Goal: Obtain resource: Download file/media

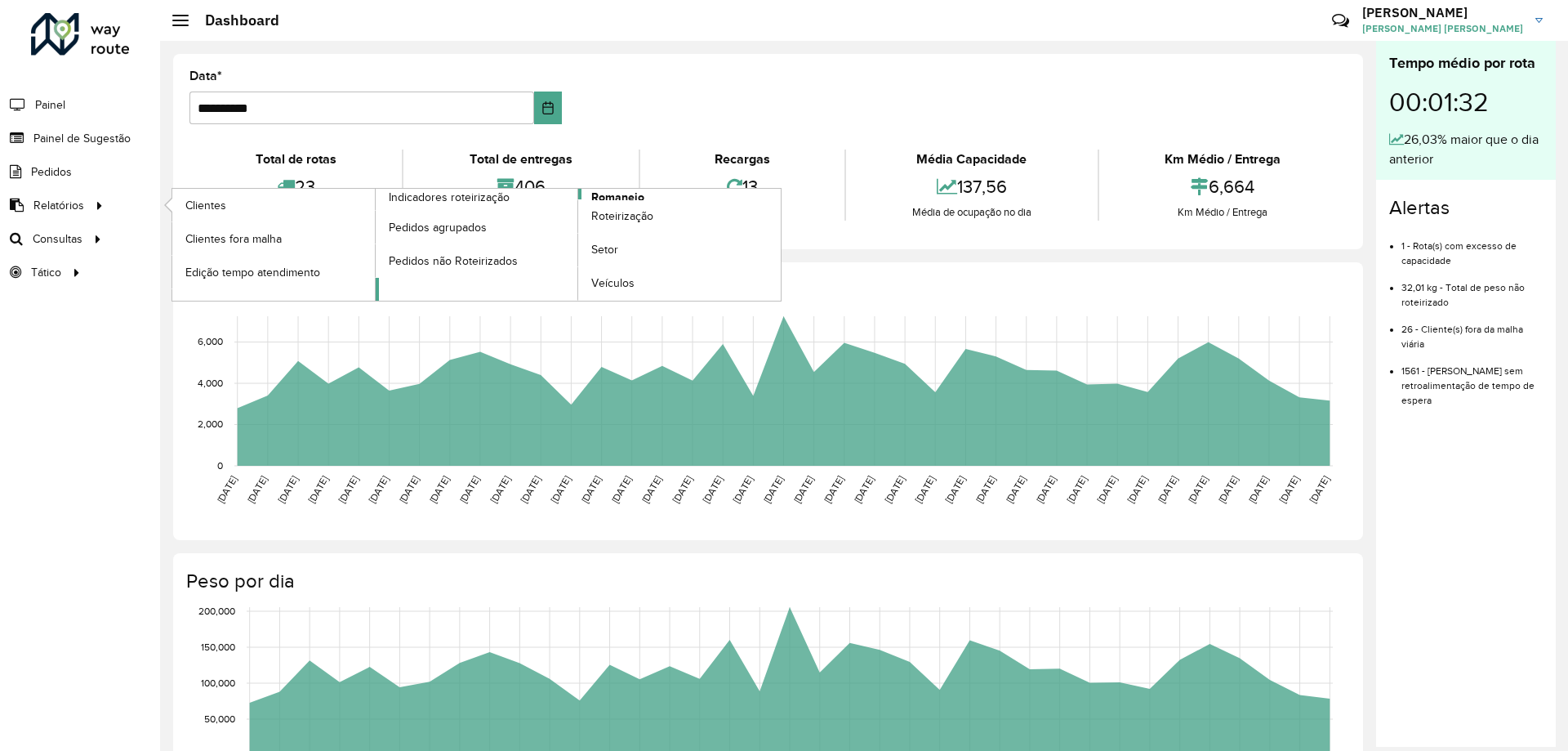
click at [598, 193] on span "Romaneio" at bounding box center [618, 197] width 53 height 17
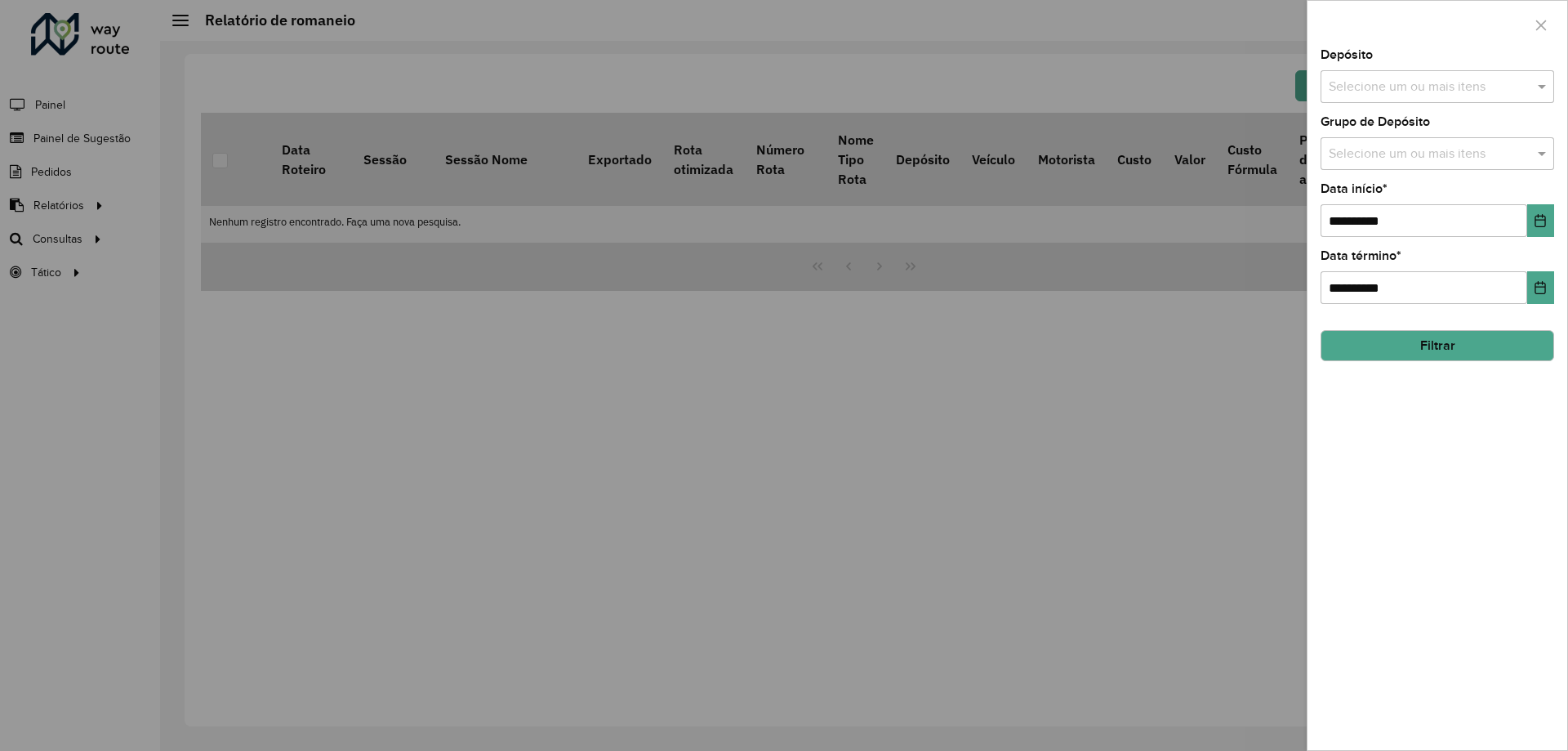
click at [1449, 95] on input "text" at bounding box center [1429, 87] width 209 height 20
click at [1392, 170] on div "CDD [GEOGRAPHIC_DATA]" at bounding box center [1437, 167] width 232 height 27
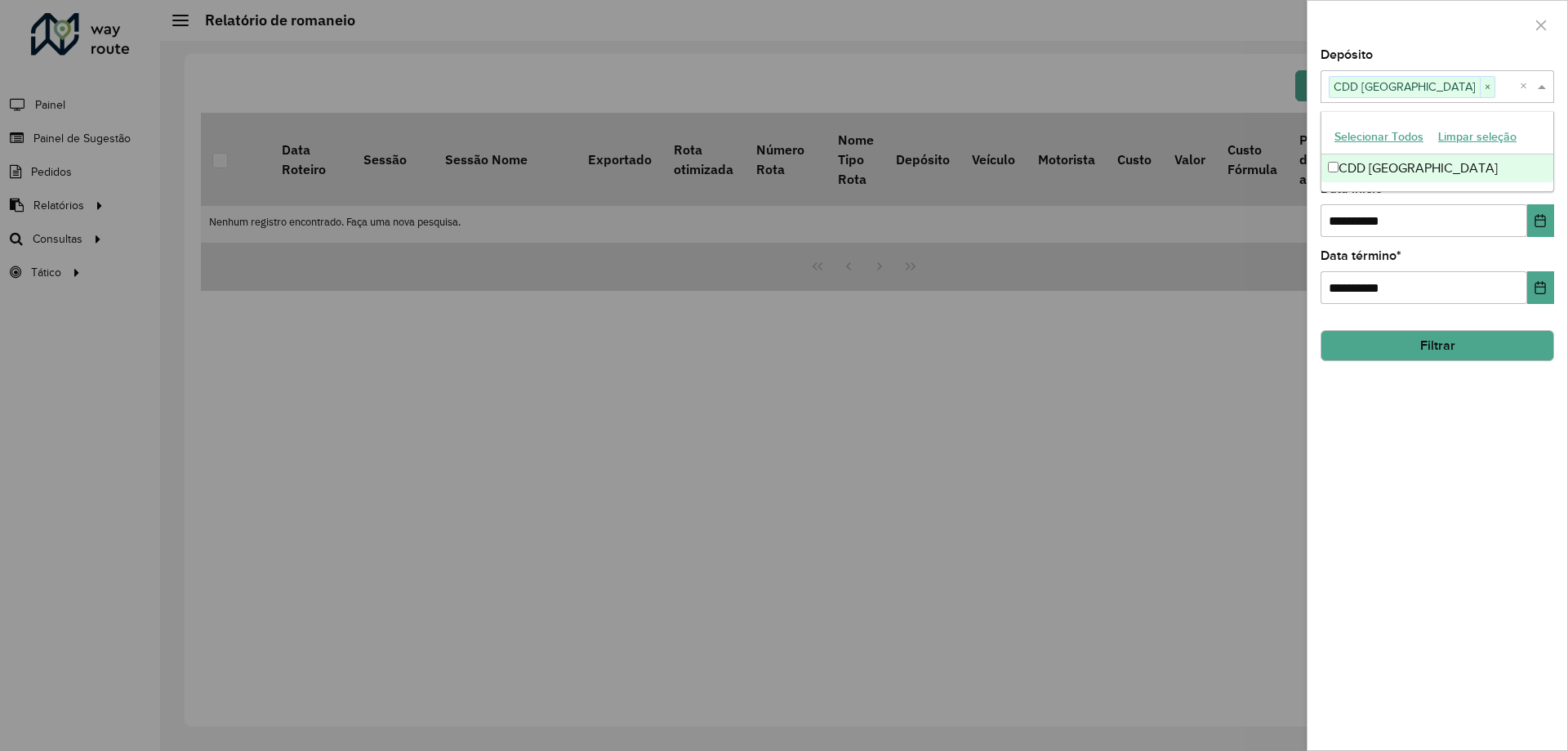
click at [1542, 87] on span at bounding box center [1544, 87] width 21 height 20
click at [1441, 157] on input "text" at bounding box center [1429, 155] width 209 height 20
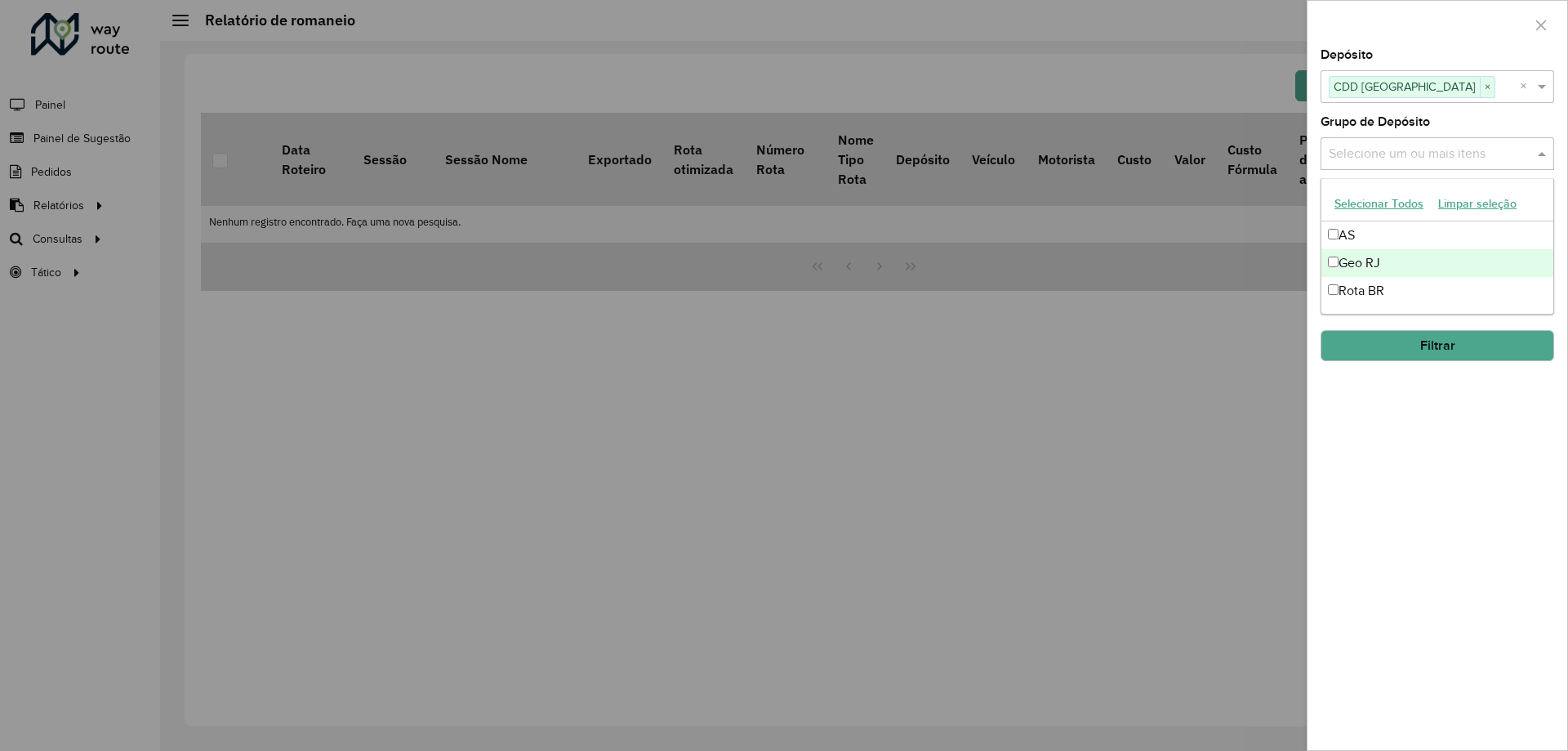
click at [1349, 261] on div "Geo RJ" at bounding box center [1437, 262] width 232 height 27
click at [1546, 151] on span at bounding box center [1544, 154] width 21 height 20
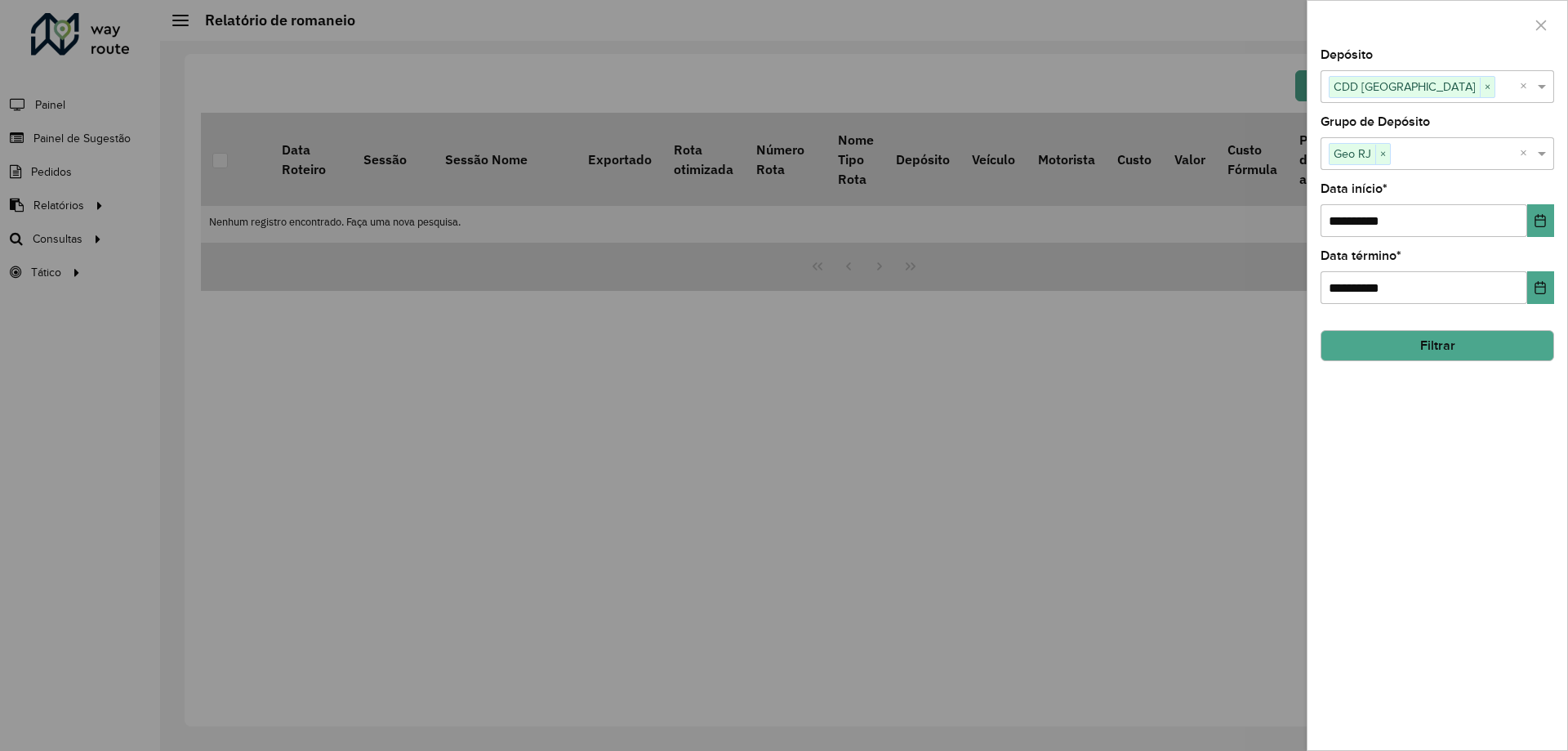
click at [1531, 203] on div "**********" at bounding box center [1437, 210] width 234 height 54
click at [1534, 218] on icon "Choose Date" at bounding box center [1541, 221] width 13 height 13
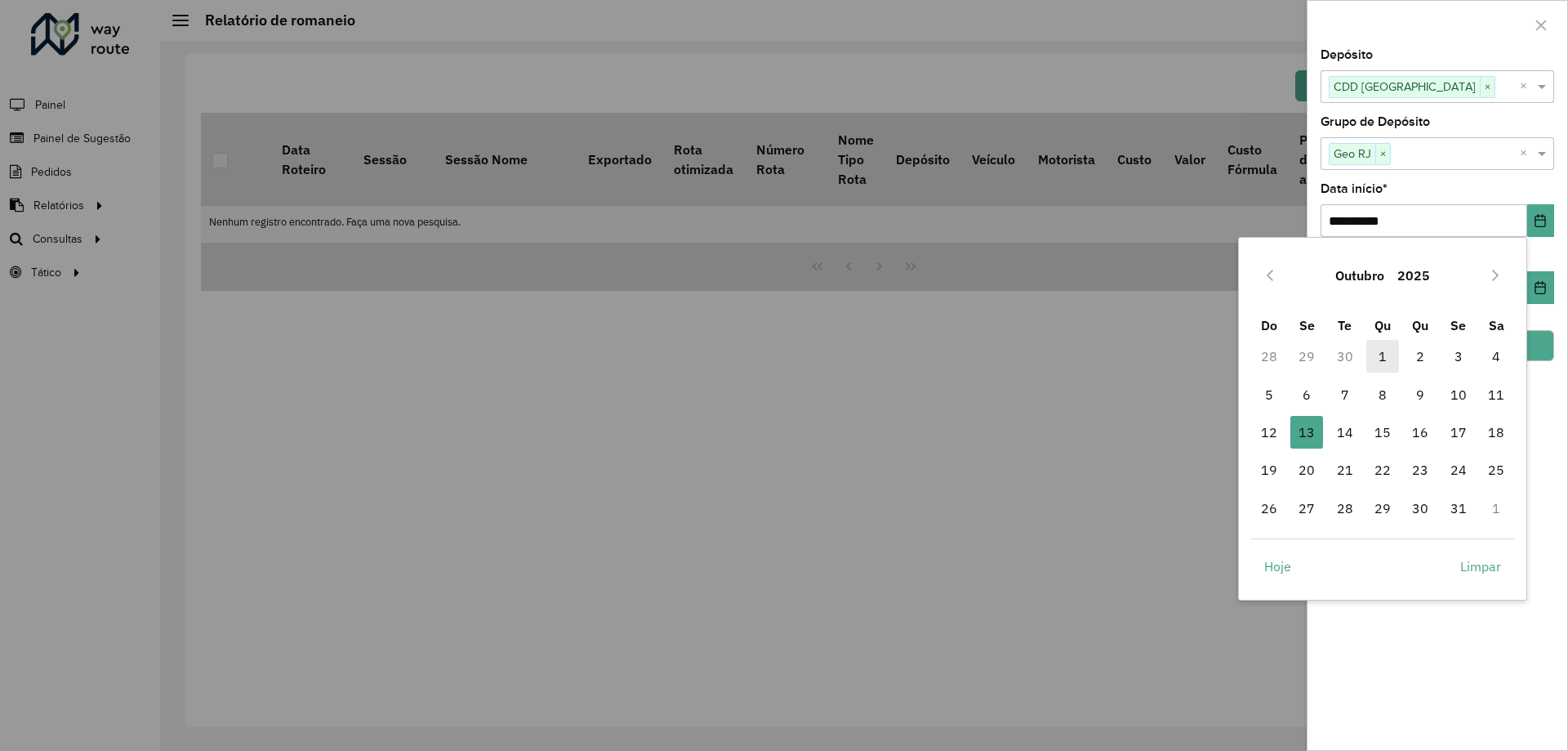
click at [1386, 361] on span "1" at bounding box center [1382, 356] width 32 height 32
type input "**********"
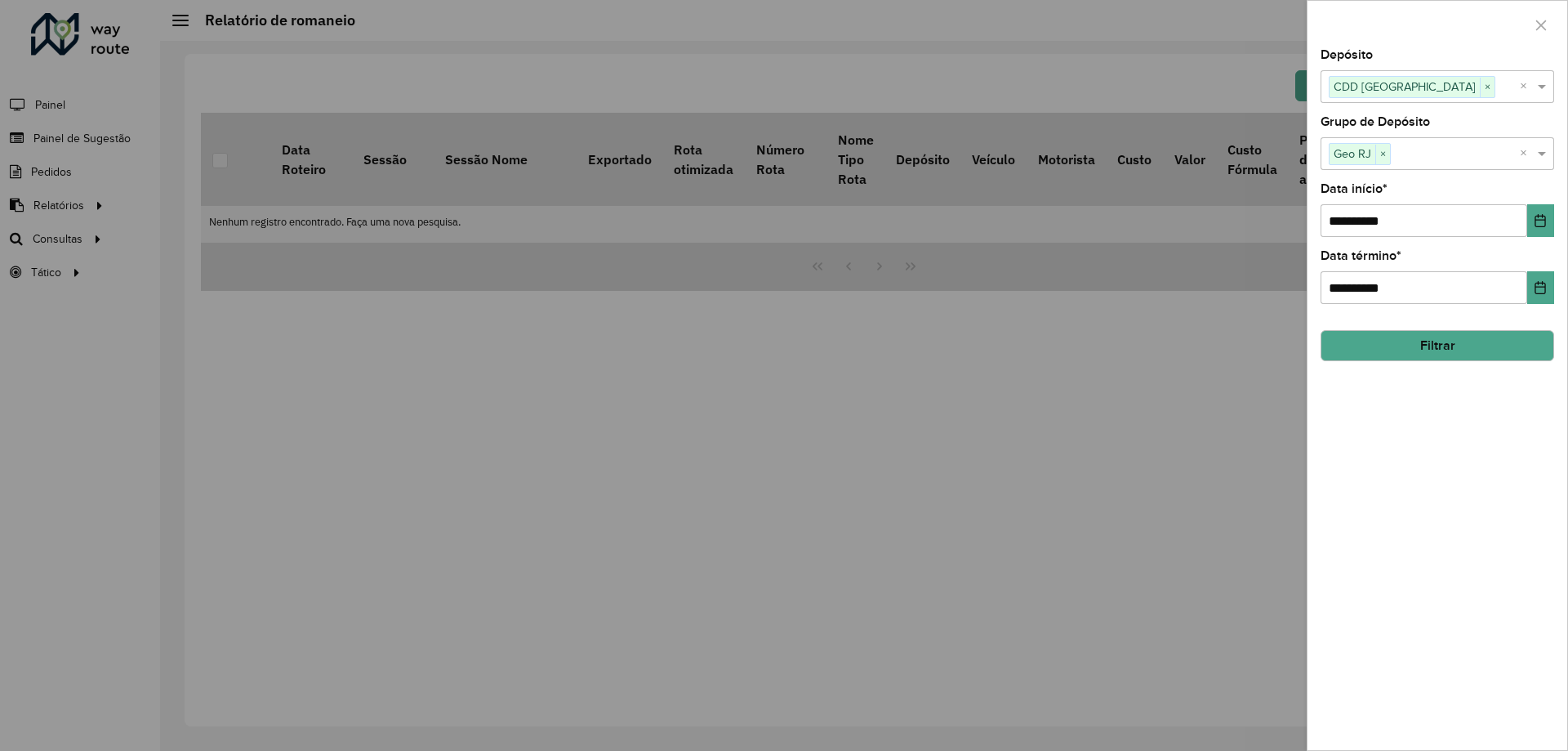
click at [1392, 425] on div "**********" at bounding box center [1437, 400] width 260 height 701
click at [1558, 279] on div "**********" at bounding box center [1437, 400] width 260 height 701
click at [1537, 292] on icon "Choose Date" at bounding box center [1541, 288] width 13 height 13
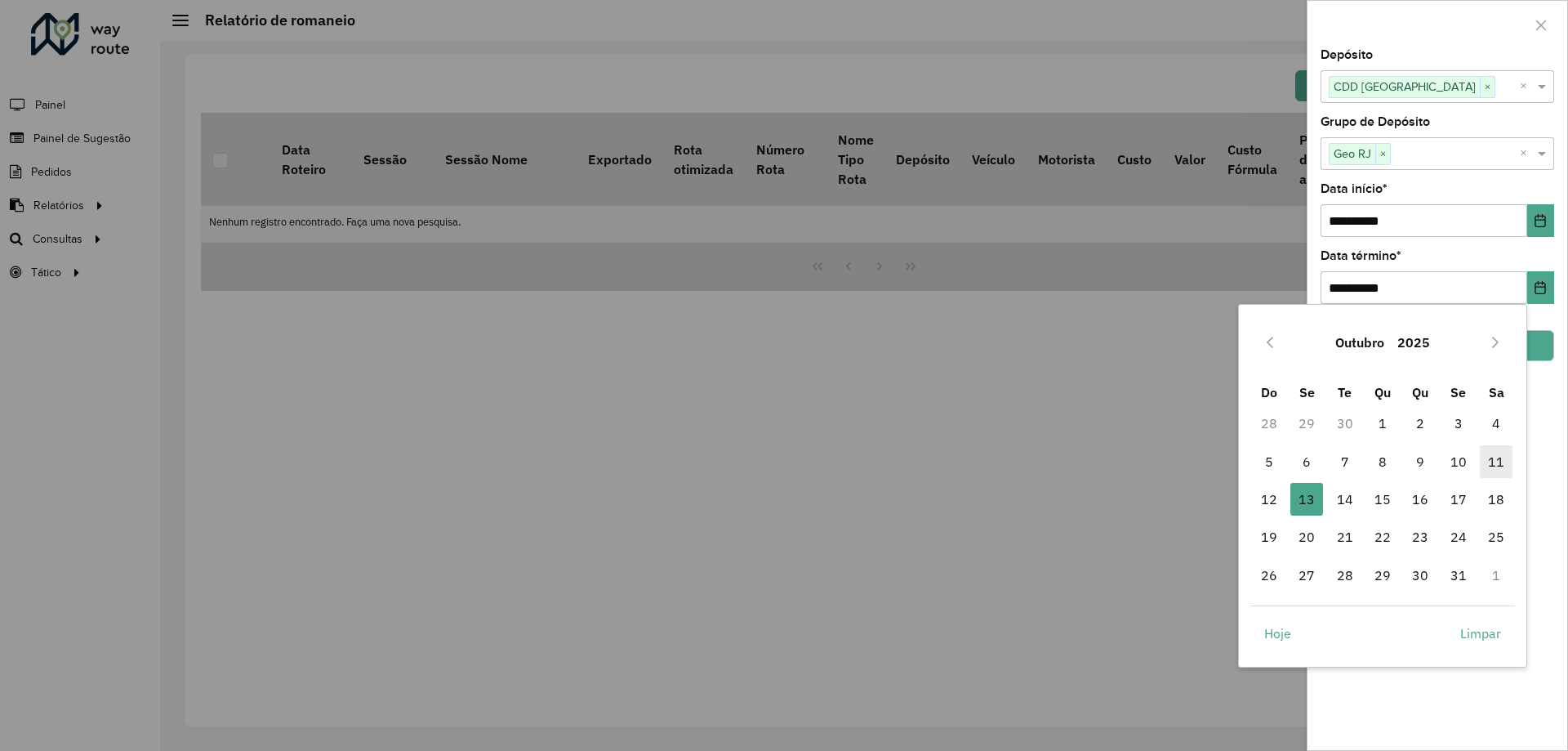
click at [1496, 467] on span "11" at bounding box center [1496, 461] width 32 height 32
type input "**********"
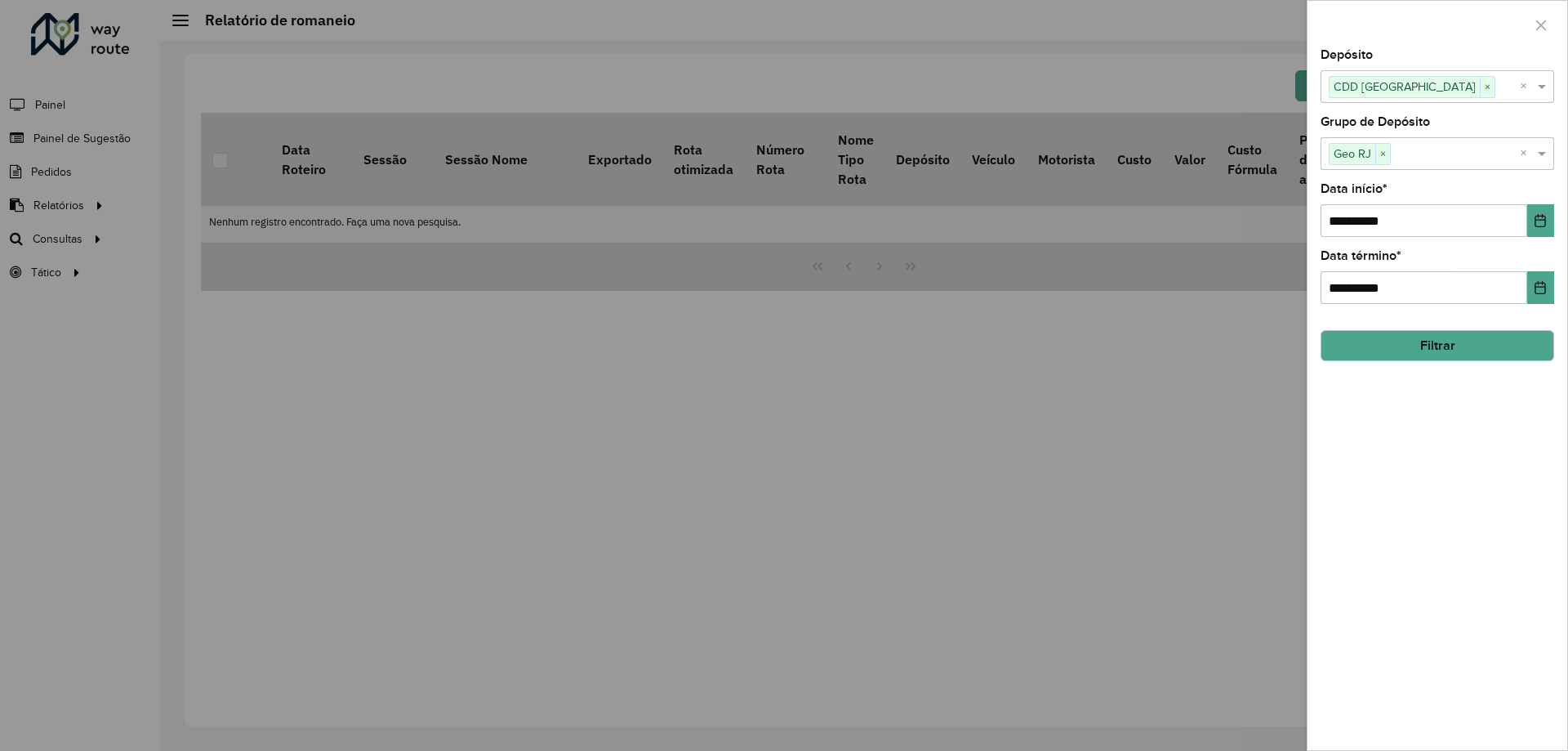
click at [1433, 345] on button "Filtrar" at bounding box center [1437, 345] width 234 height 31
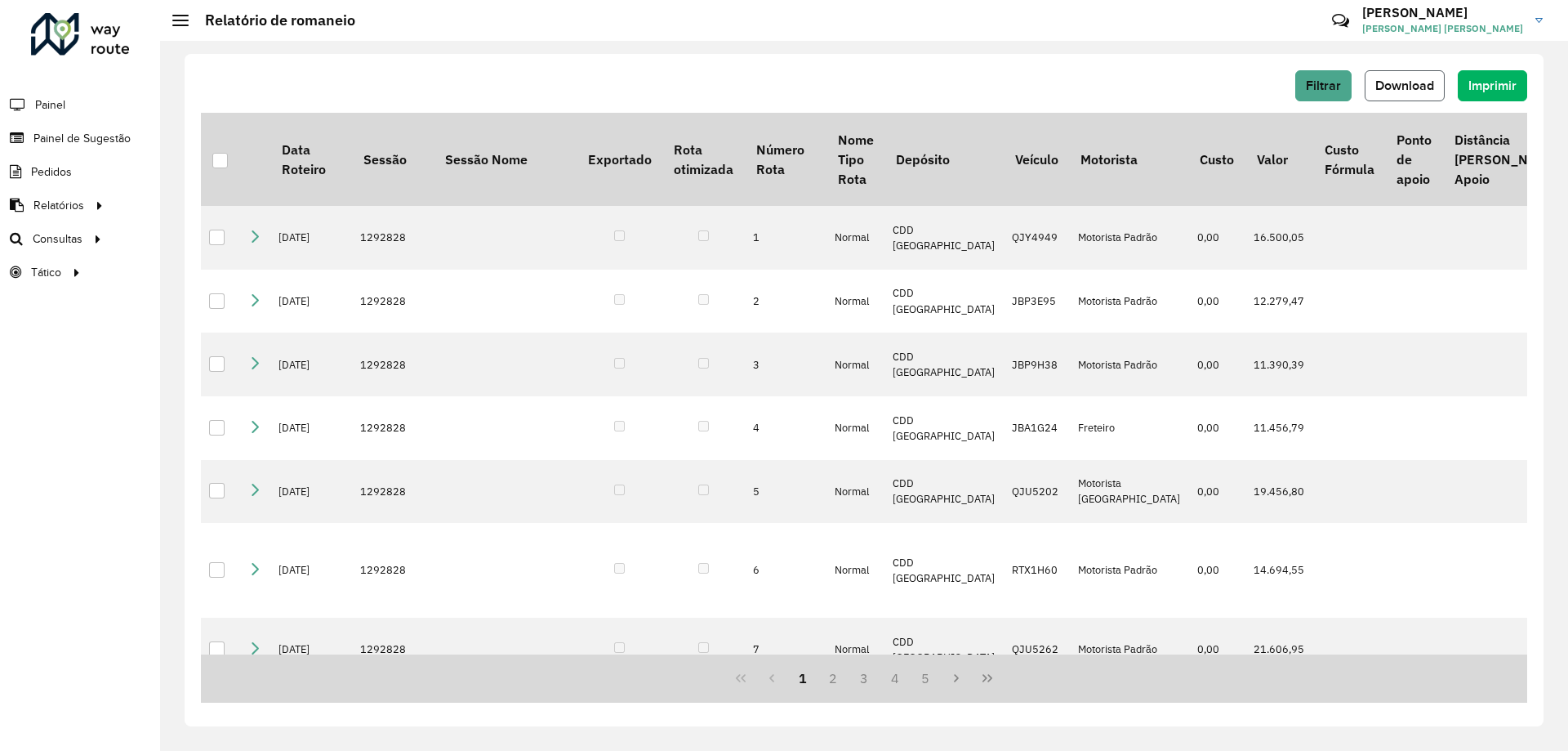
click at [1398, 81] on span "Download" at bounding box center [1405, 85] width 59 height 14
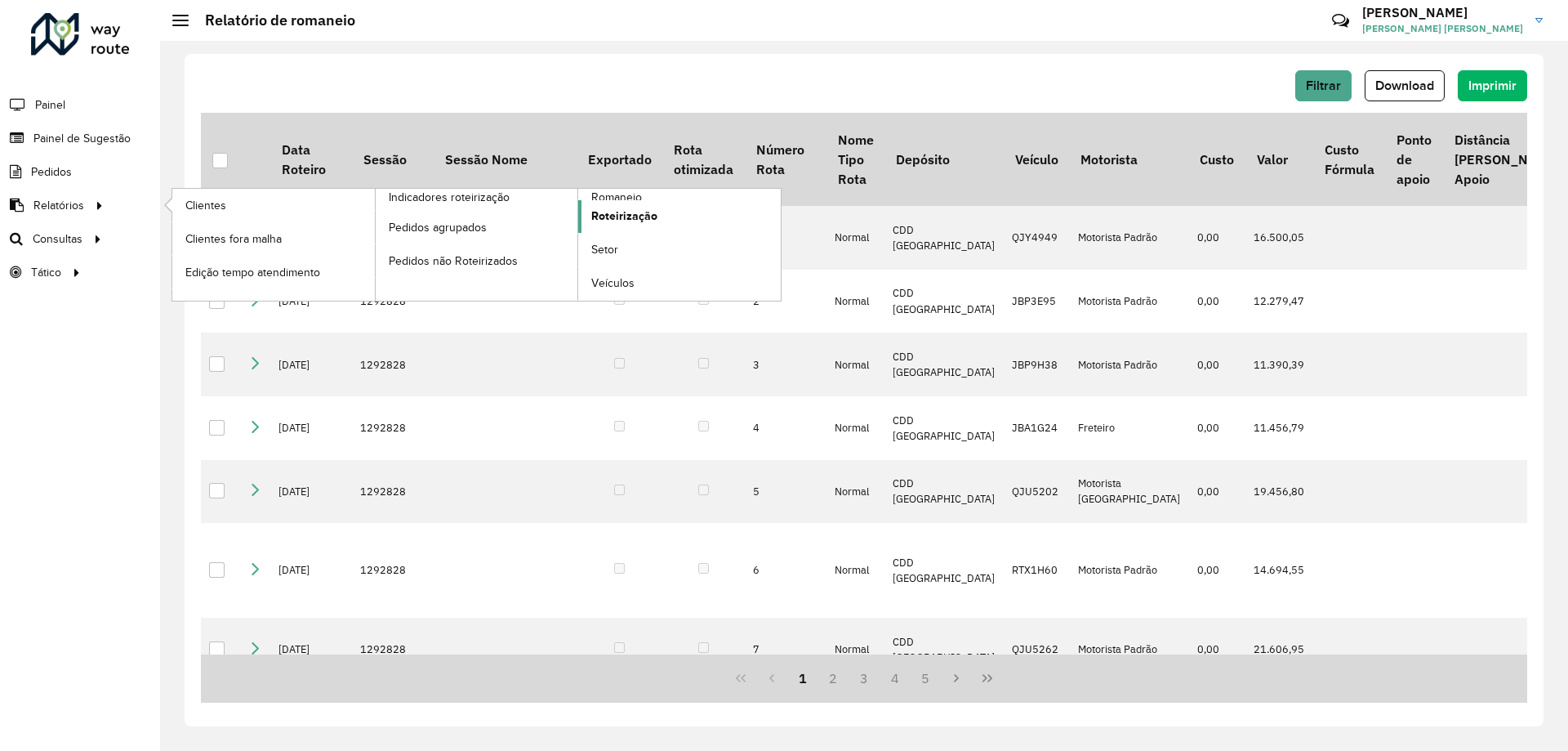
click at [610, 212] on span "Roteirização" at bounding box center [623, 216] width 66 height 17
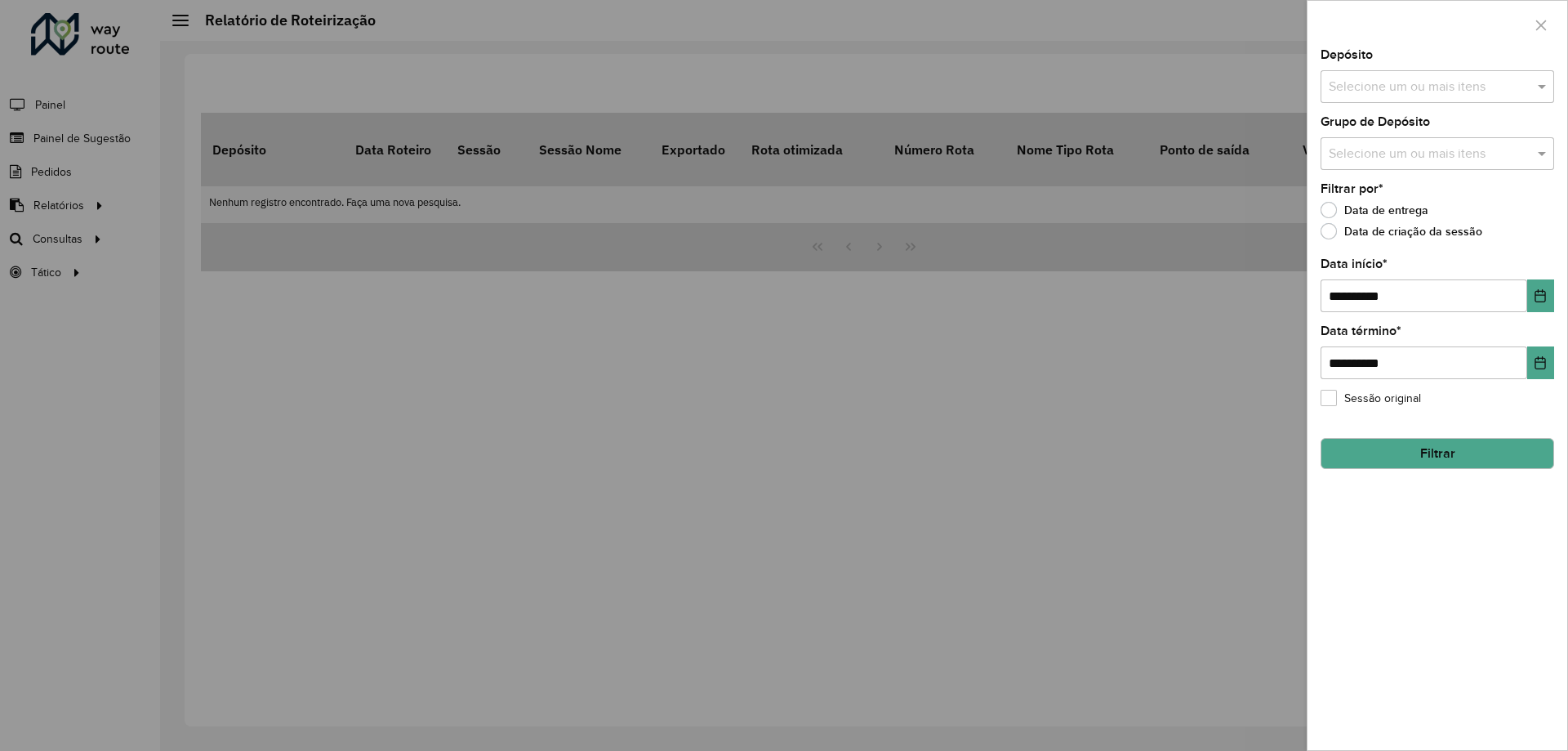
click at [1380, 93] on input "text" at bounding box center [1429, 87] width 209 height 20
click at [1370, 174] on div "CDD [GEOGRAPHIC_DATA]" at bounding box center [1437, 167] width 232 height 27
click at [1540, 96] on span at bounding box center [1544, 87] width 21 height 20
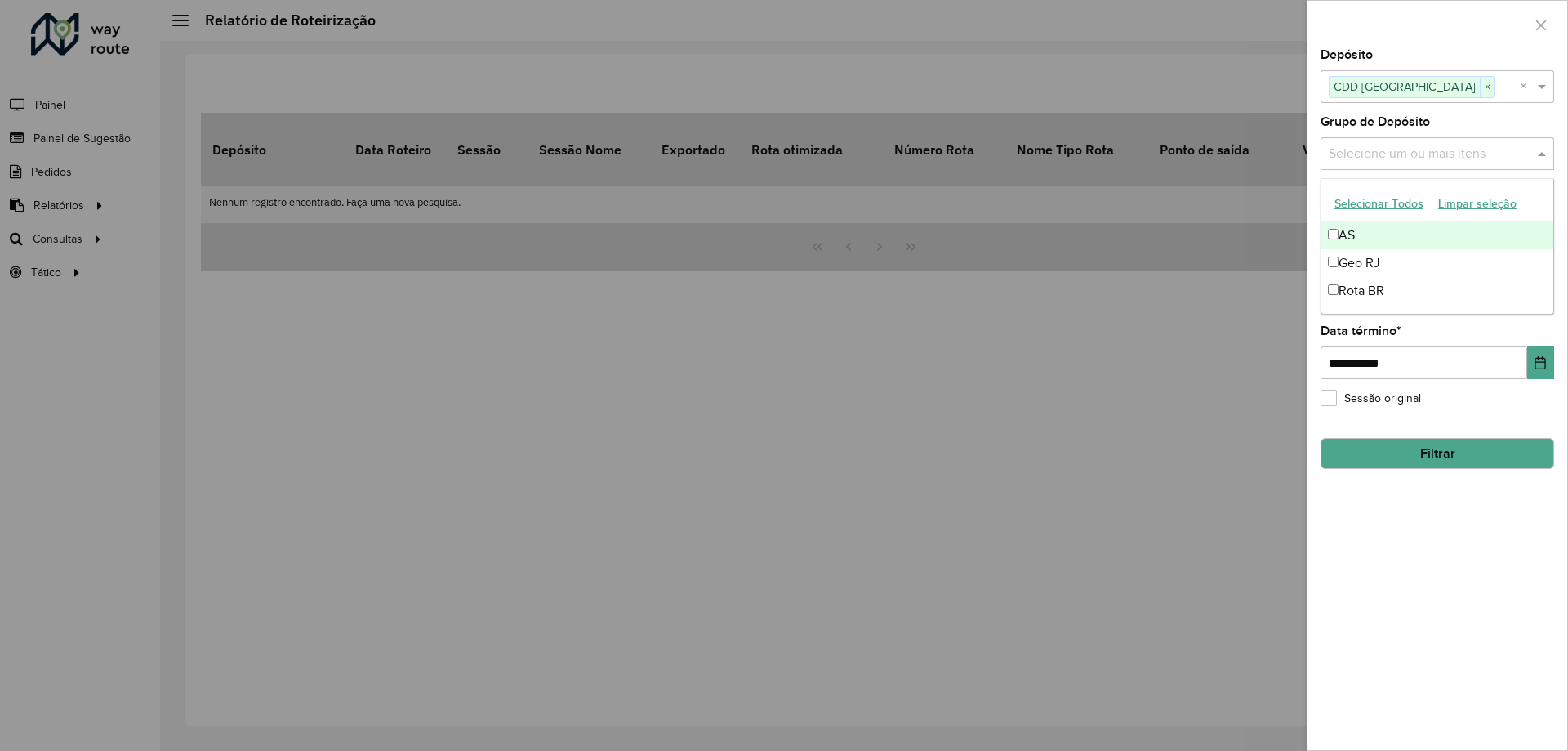
click at [1532, 152] on input "text" at bounding box center [1429, 155] width 209 height 20
click at [1409, 252] on div "Geo RJ" at bounding box center [1437, 262] width 232 height 27
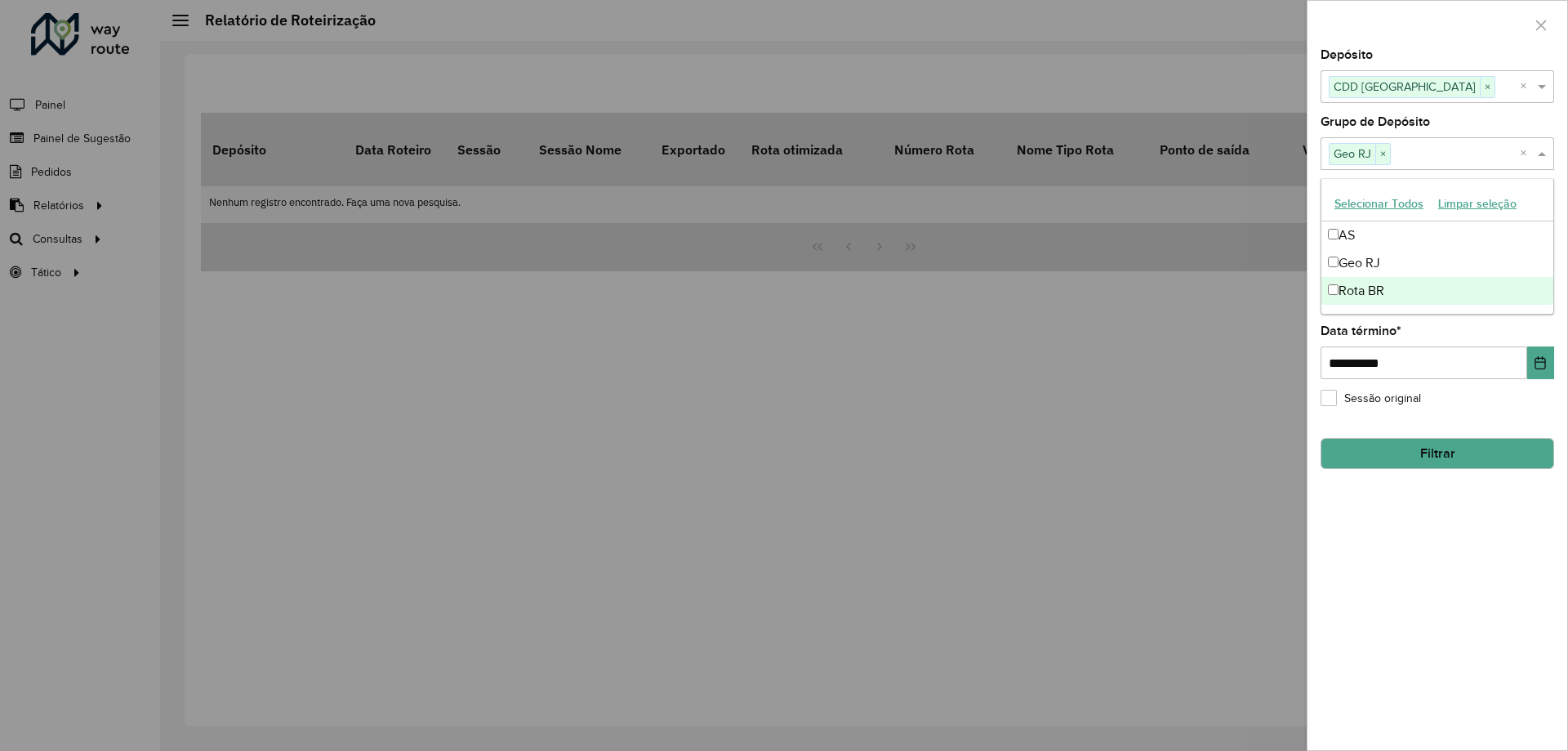
click at [1404, 641] on div "**********" at bounding box center [1437, 400] width 260 height 701
click at [1438, 458] on button "Filtrar" at bounding box center [1437, 453] width 234 height 31
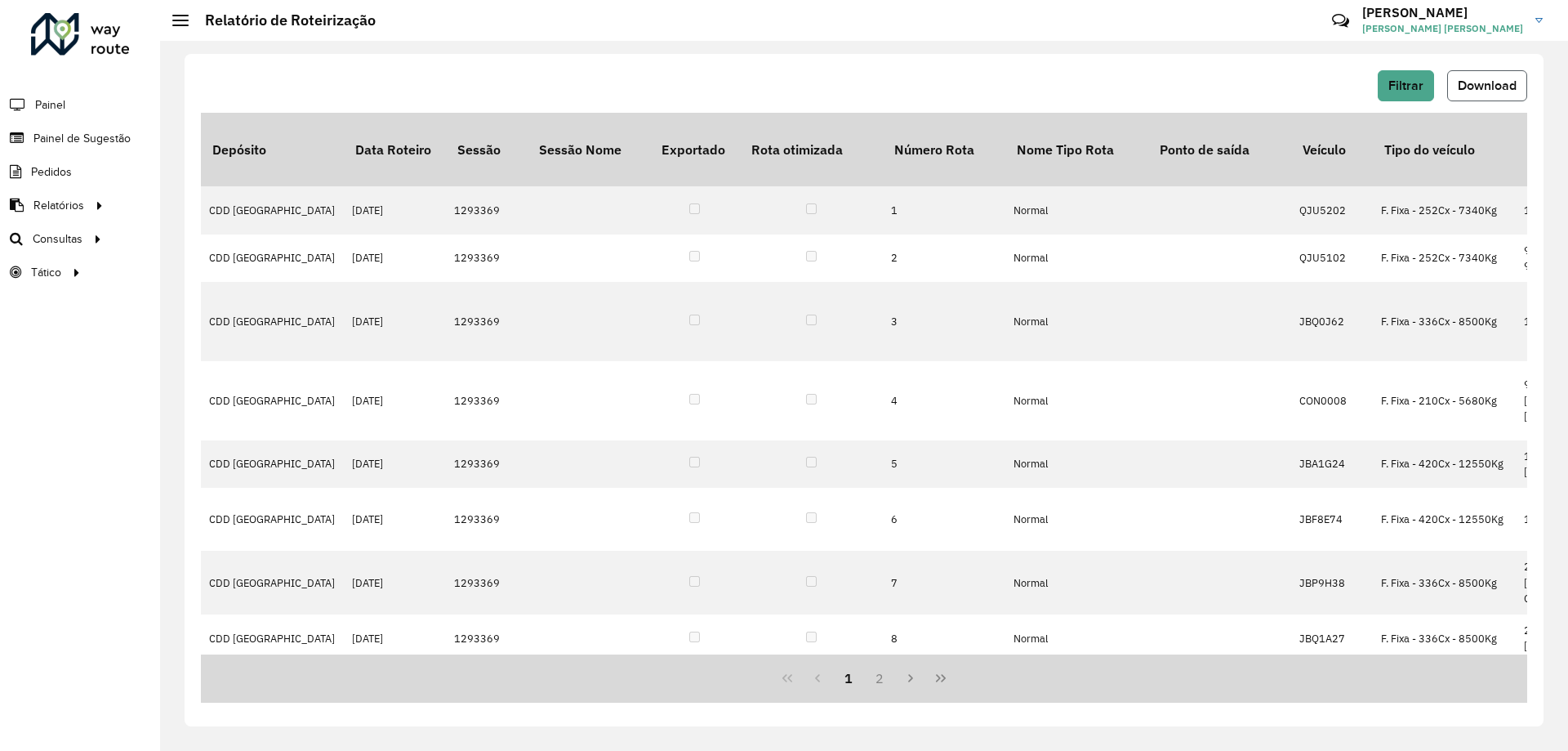
click at [1501, 76] on button "Download" at bounding box center [1487, 85] width 80 height 31
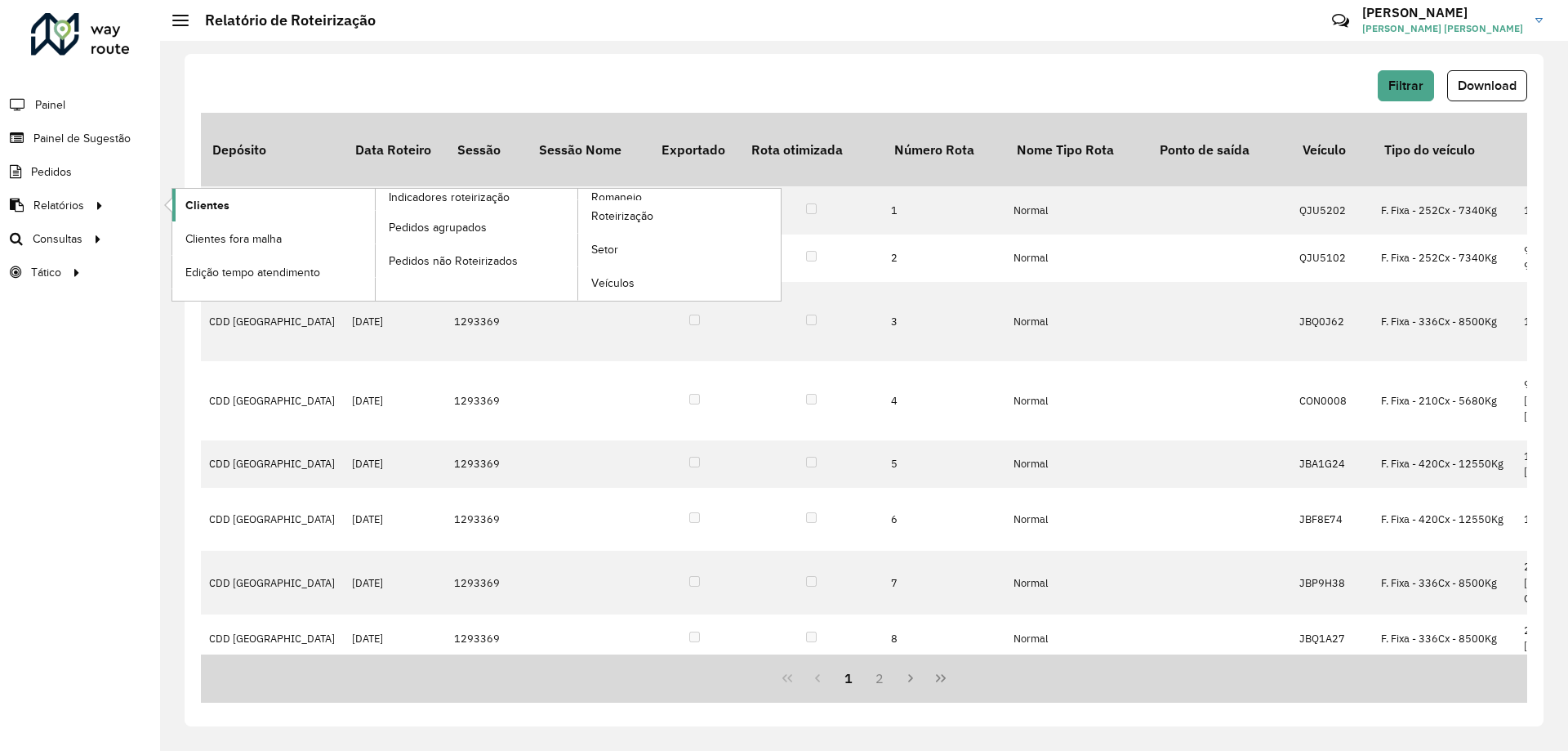
click at [204, 197] on span "Clientes" at bounding box center [207, 206] width 44 height 17
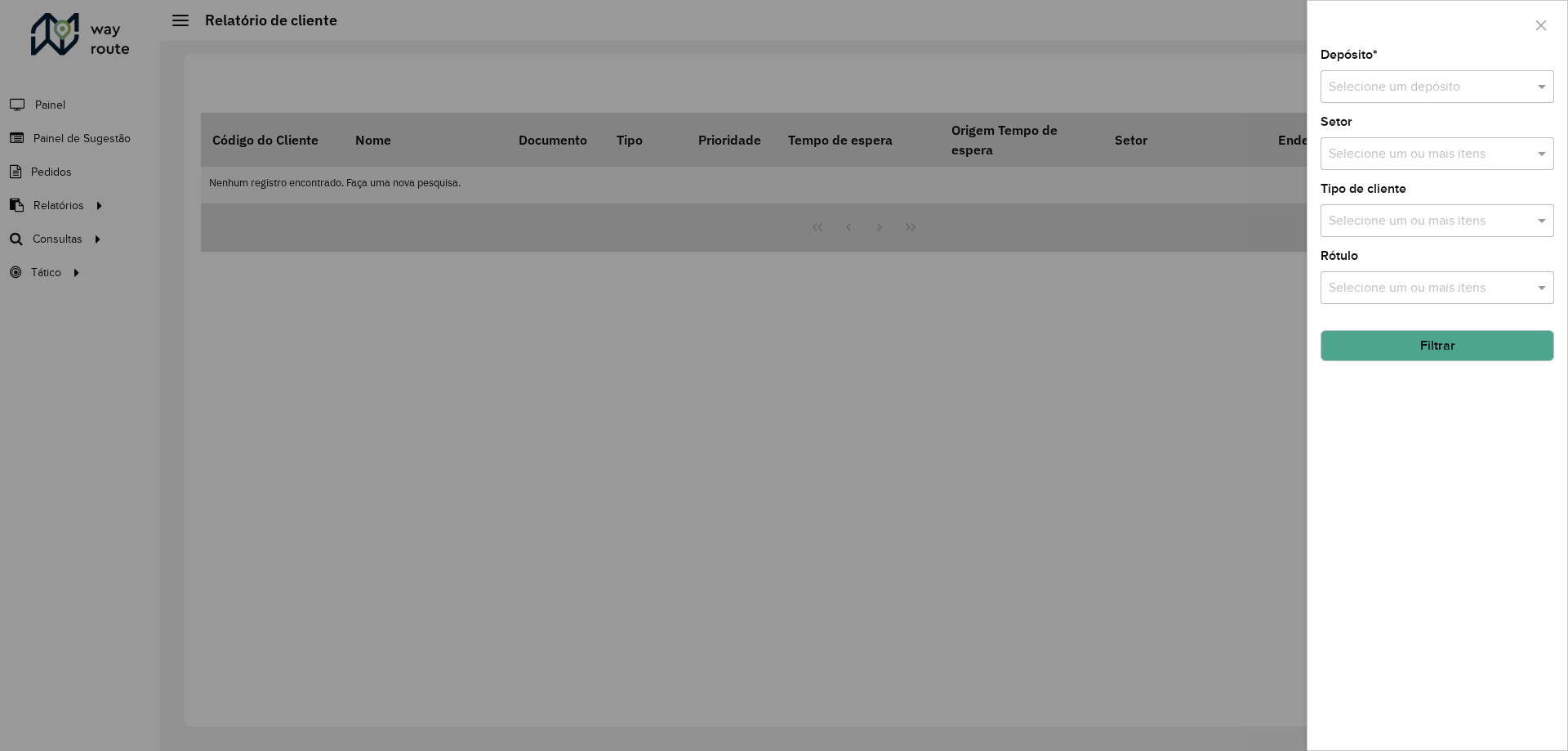
click at [1417, 80] on input "text" at bounding box center [1422, 87] width 185 height 20
click at [1355, 146] on div "CDD [GEOGRAPHIC_DATA]" at bounding box center [1437, 133] width 232 height 27
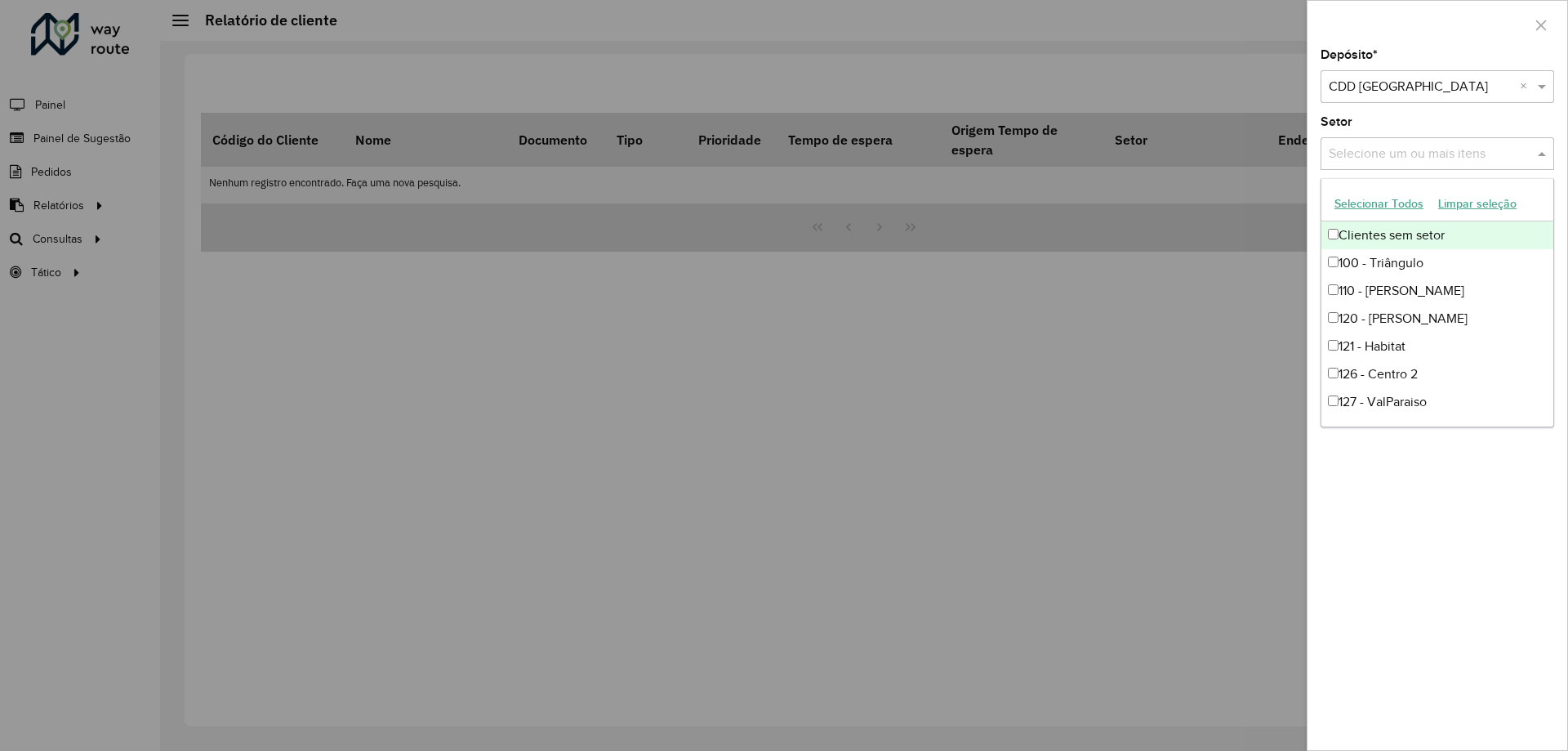
click at [1385, 153] on input "text" at bounding box center [1429, 155] width 209 height 20
click at [1352, 627] on div "Depósito * Selecione um depósito × CDD Petropolis × Setor Selecione um ou mais …" at bounding box center [1437, 400] width 260 height 701
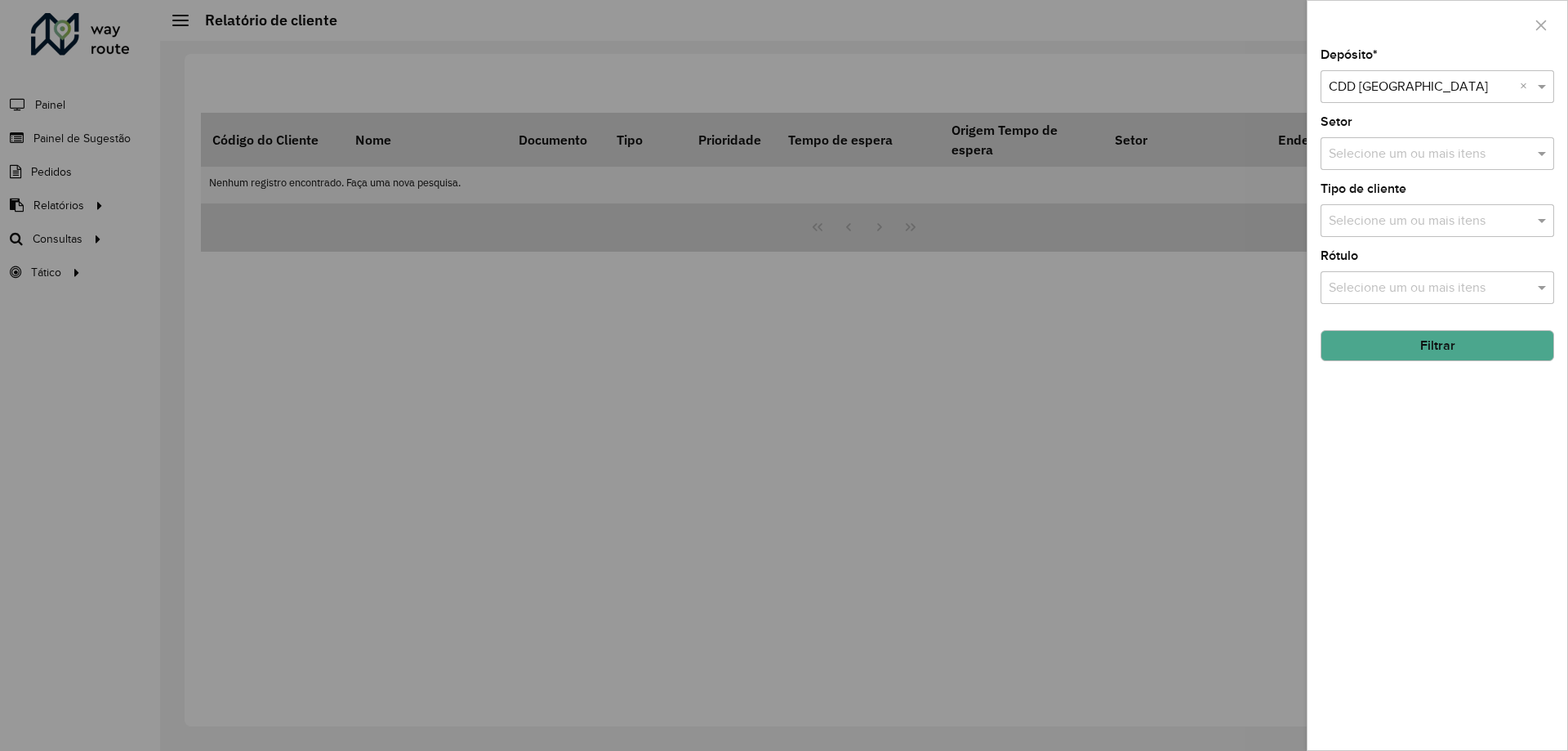
click at [1407, 347] on button "Filtrar" at bounding box center [1437, 345] width 234 height 31
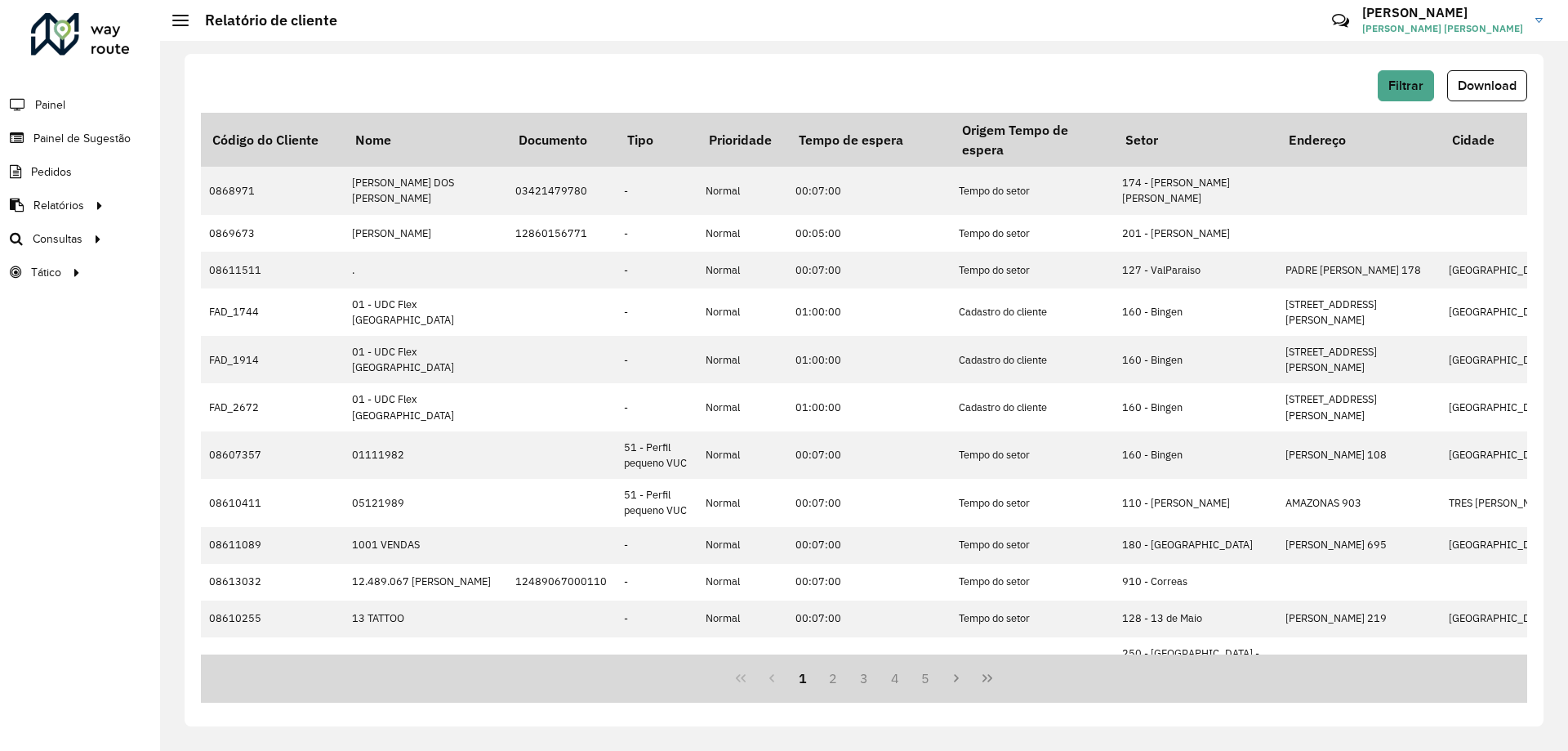
click at [1471, 86] on span "Download" at bounding box center [1487, 85] width 59 height 14
click at [686, 71] on div "Filtrar Download" at bounding box center [864, 85] width 1327 height 31
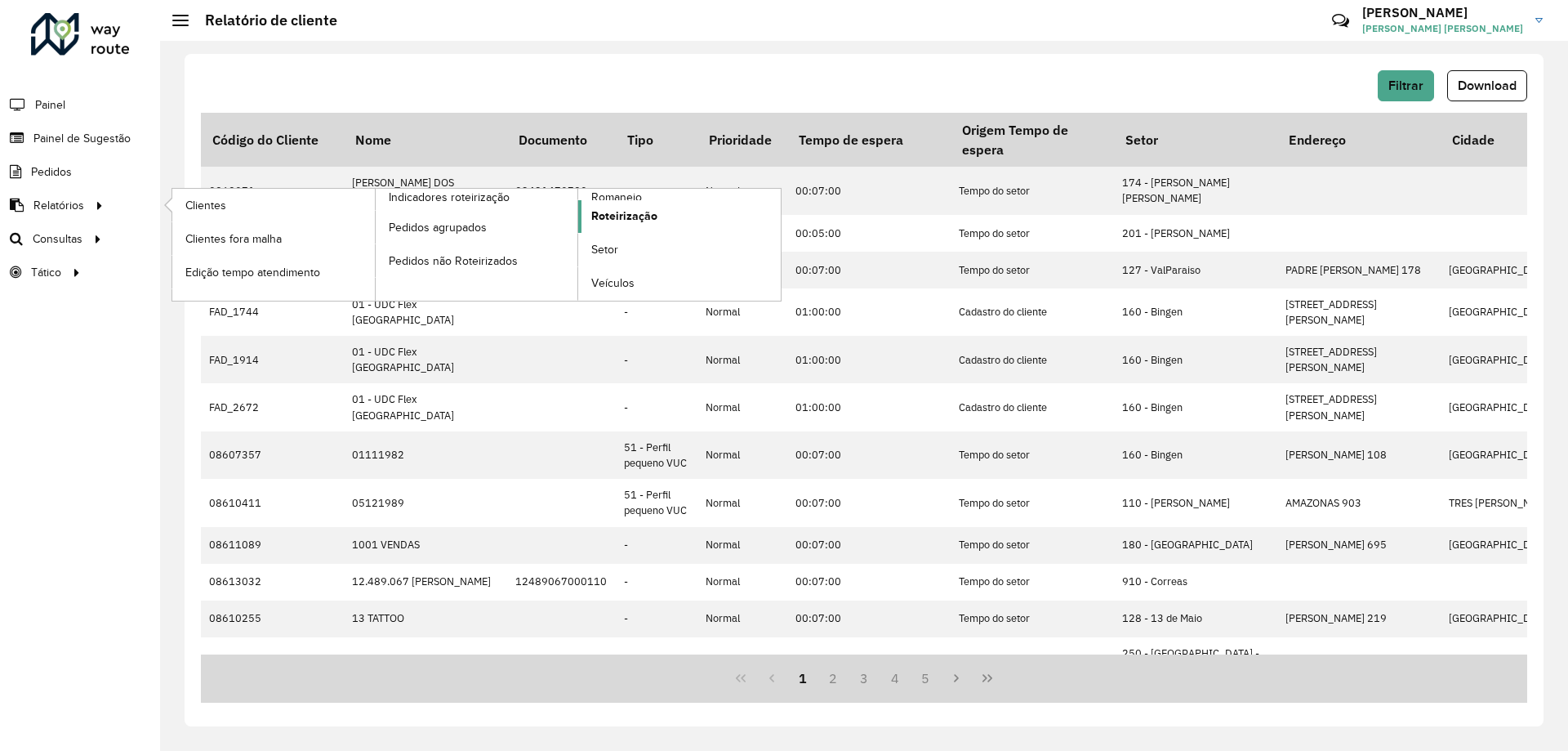
click at [647, 212] on span "Roteirização" at bounding box center [623, 216] width 66 height 17
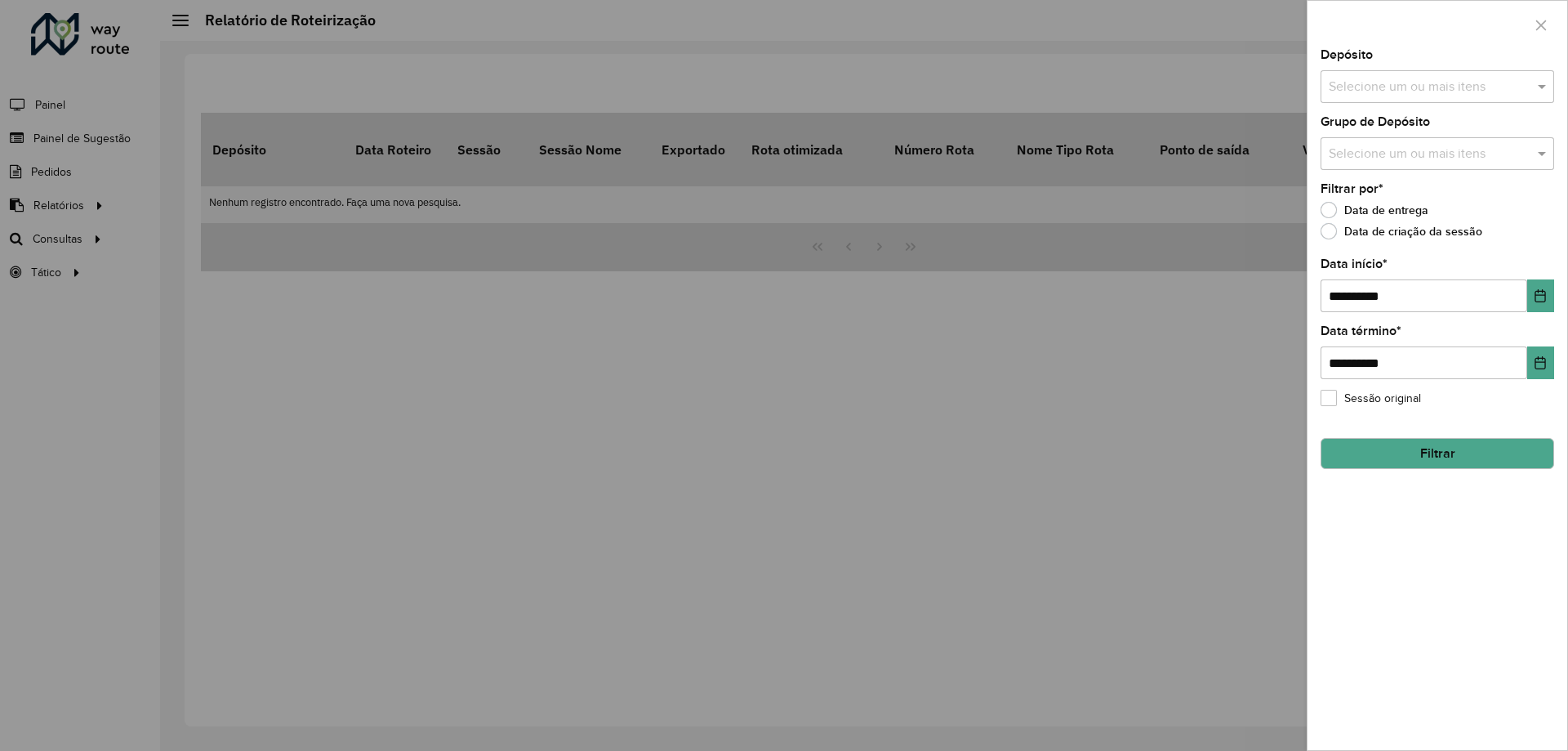
click at [1369, 91] on input "text" at bounding box center [1429, 87] width 209 height 20
click at [1362, 162] on div "CDD [GEOGRAPHIC_DATA]" at bounding box center [1437, 167] width 232 height 27
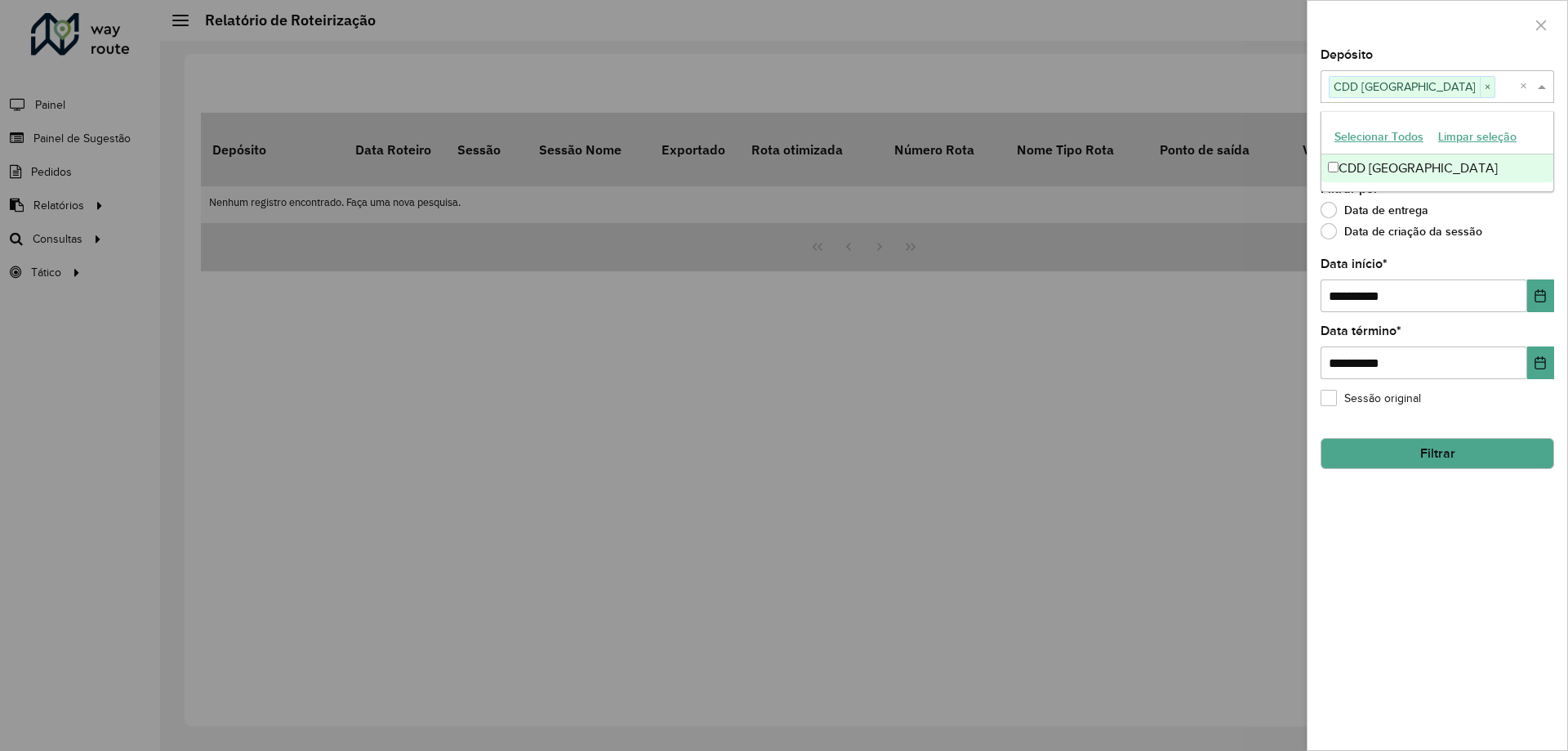
click at [1539, 88] on span at bounding box center [1544, 87] width 21 height 20
click at [1546, 161] on span at bounding box center [1544, 154] width 21 height 20
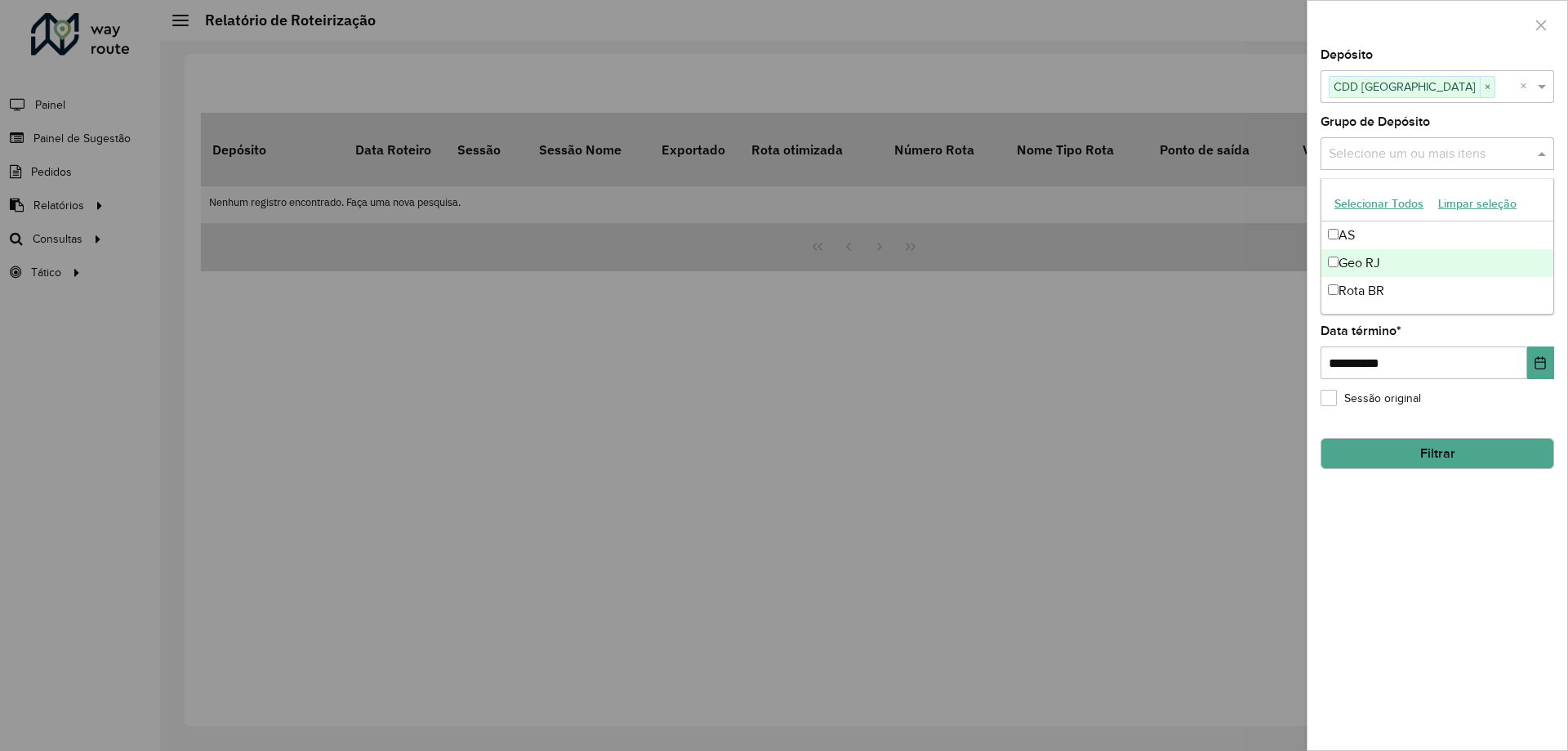
click at [1416, 264] on div "Geo RJ" at bounding box center [1437, 262] width 232 height 27
click at [1547, 157] on span at bounding box center [1544, 154] width 21 height 20
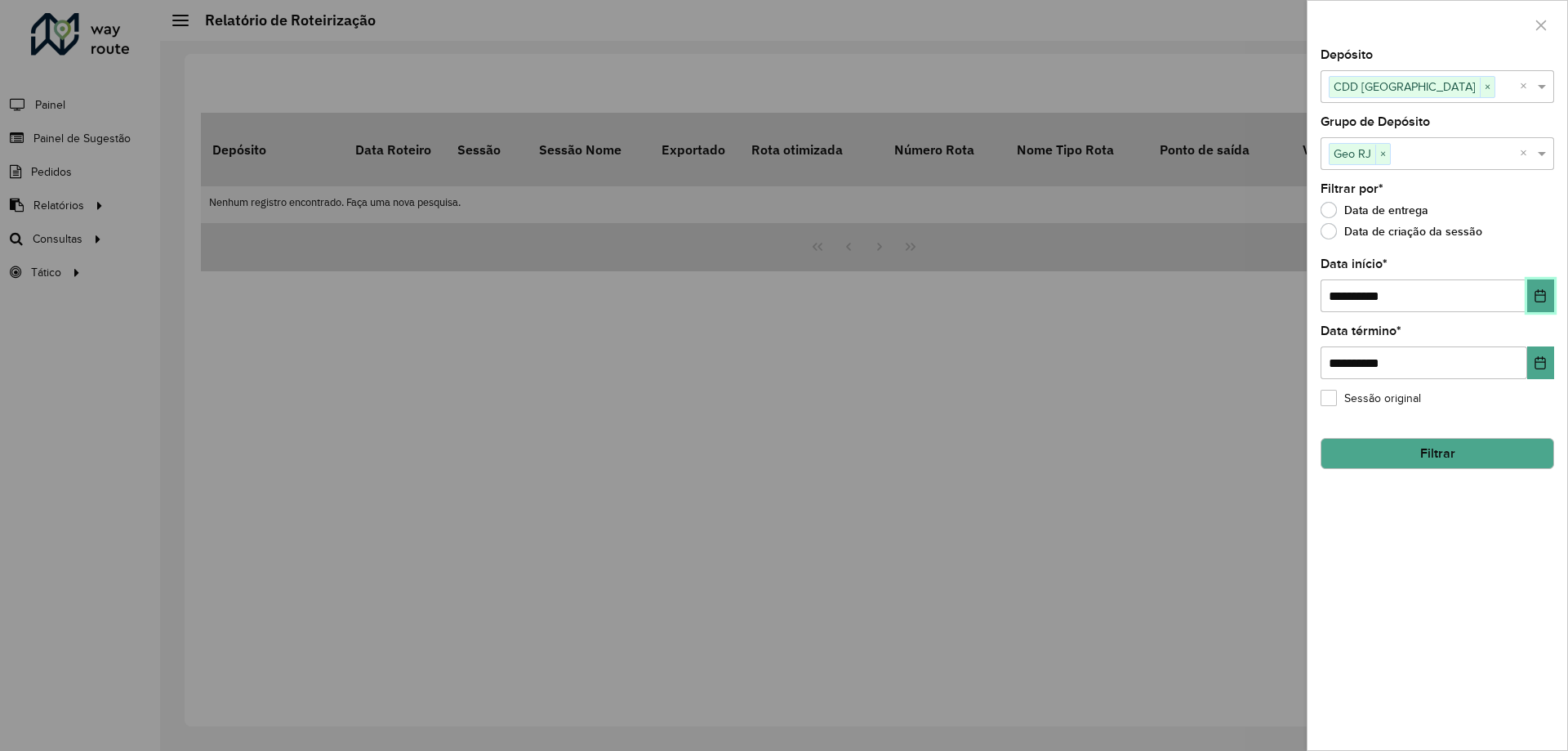
click at [1534, 291] on icon "Choose Date" at bounding box center [1541, 296] width 13 height 13
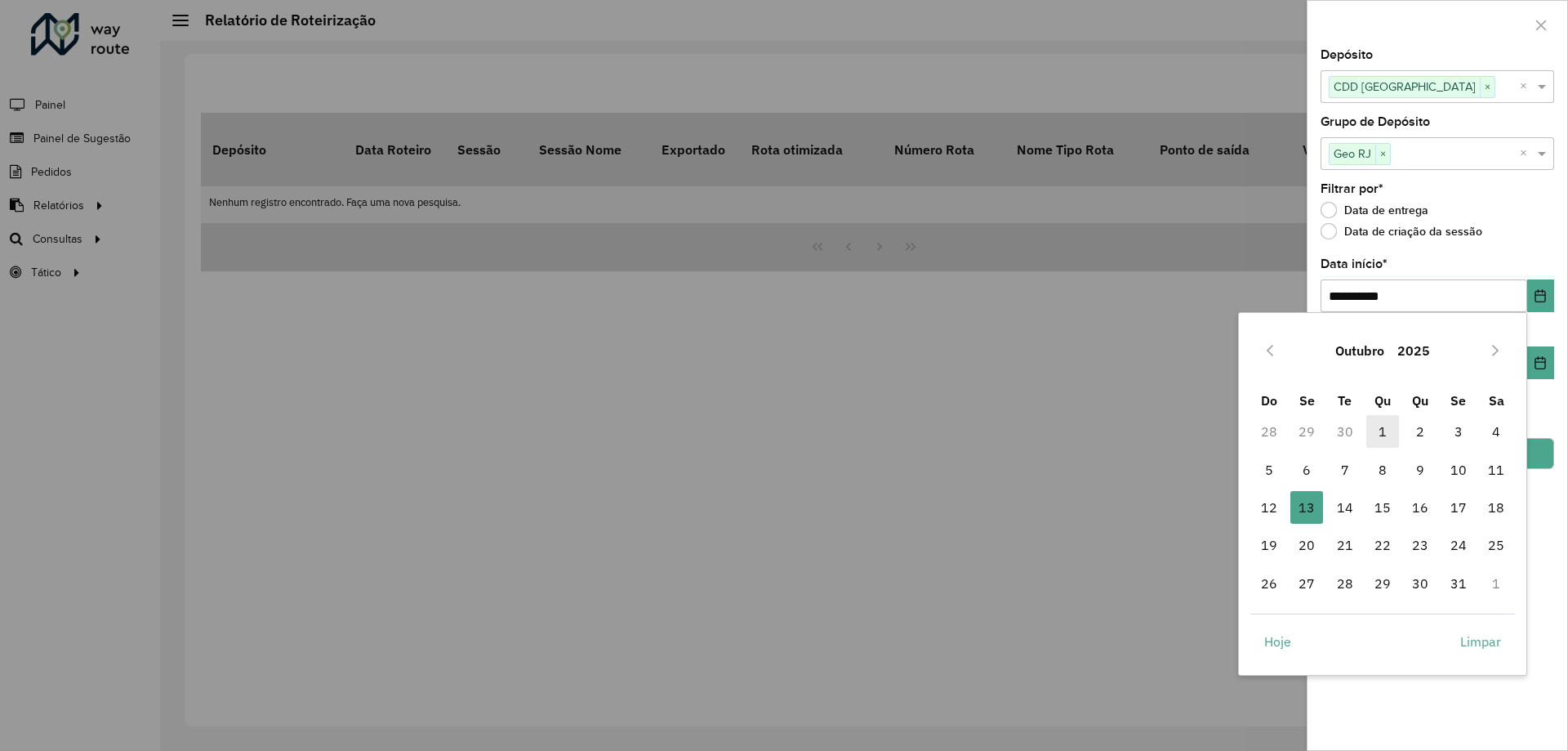
click at [1387, 432] on span "1" at bounding box center [1382, 431] width 32 height 32
type input "**********"
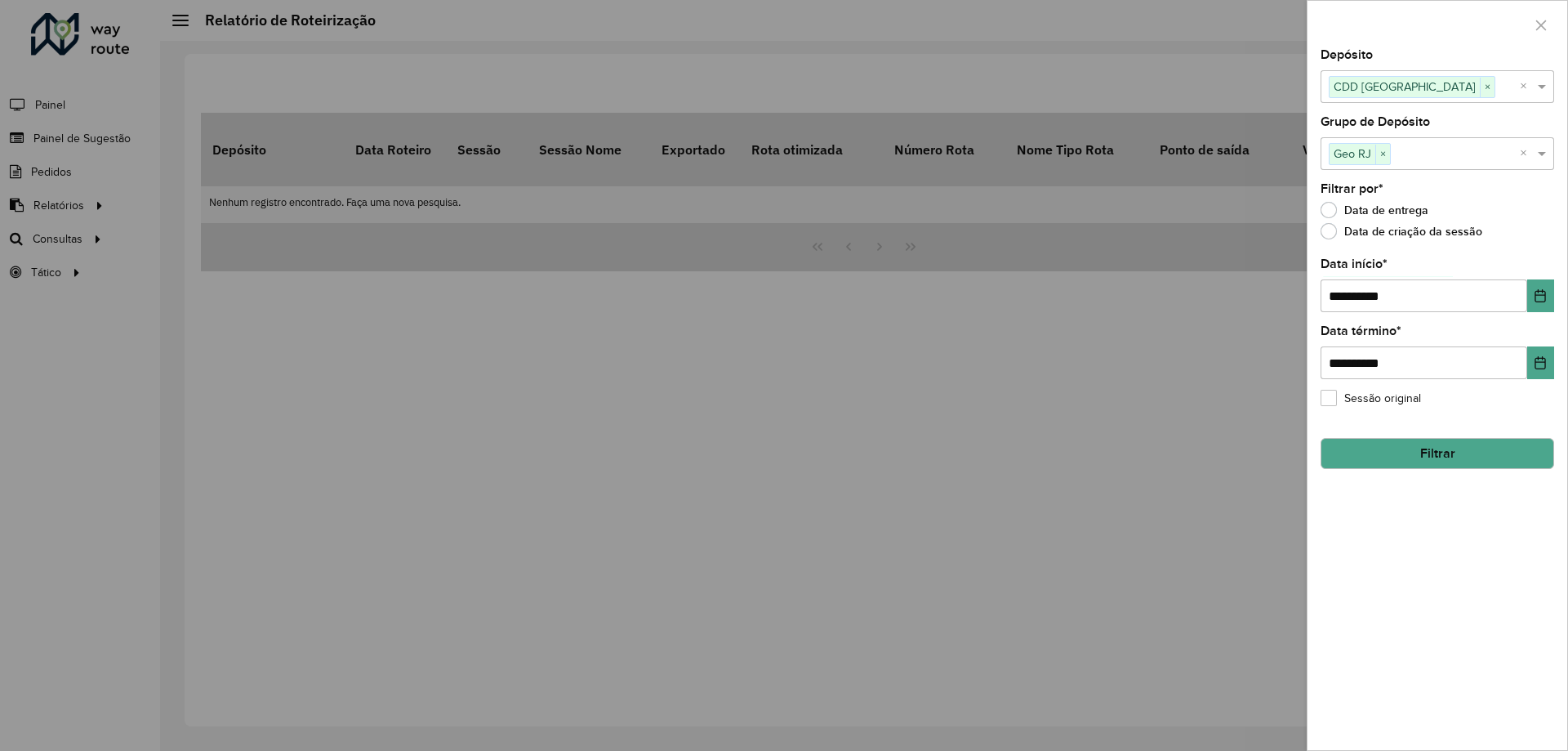
click at [1566, 356] on div "**********" at bounding box center [1437, 400] width 260 height 701
click at [1548, 358] on button "Choose Date" at bounding box center [1541, 362] width 27 height 32
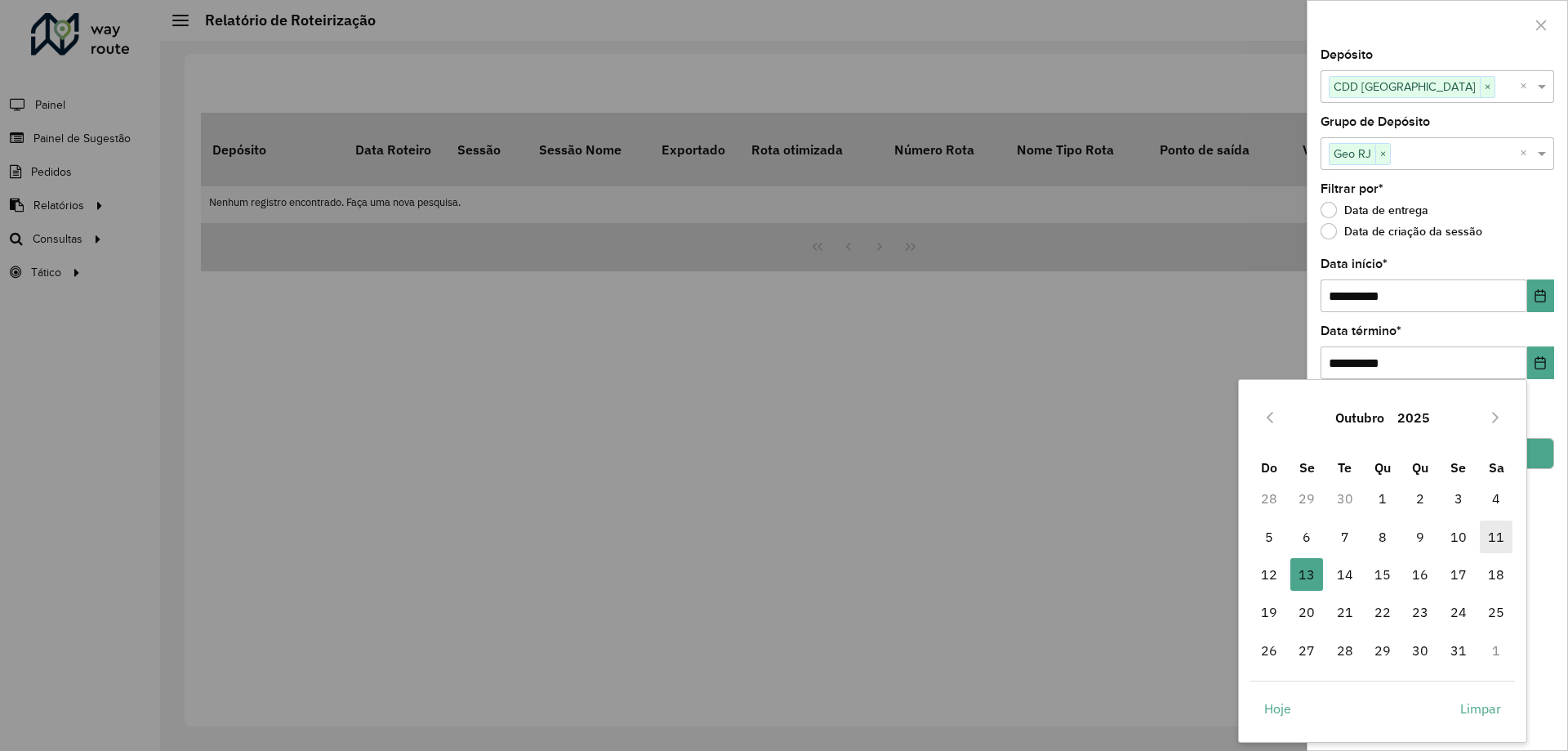
click at [1498, 536] on span "11" at bounding box center [1496, 536] width 32 height 32
type input "**********"
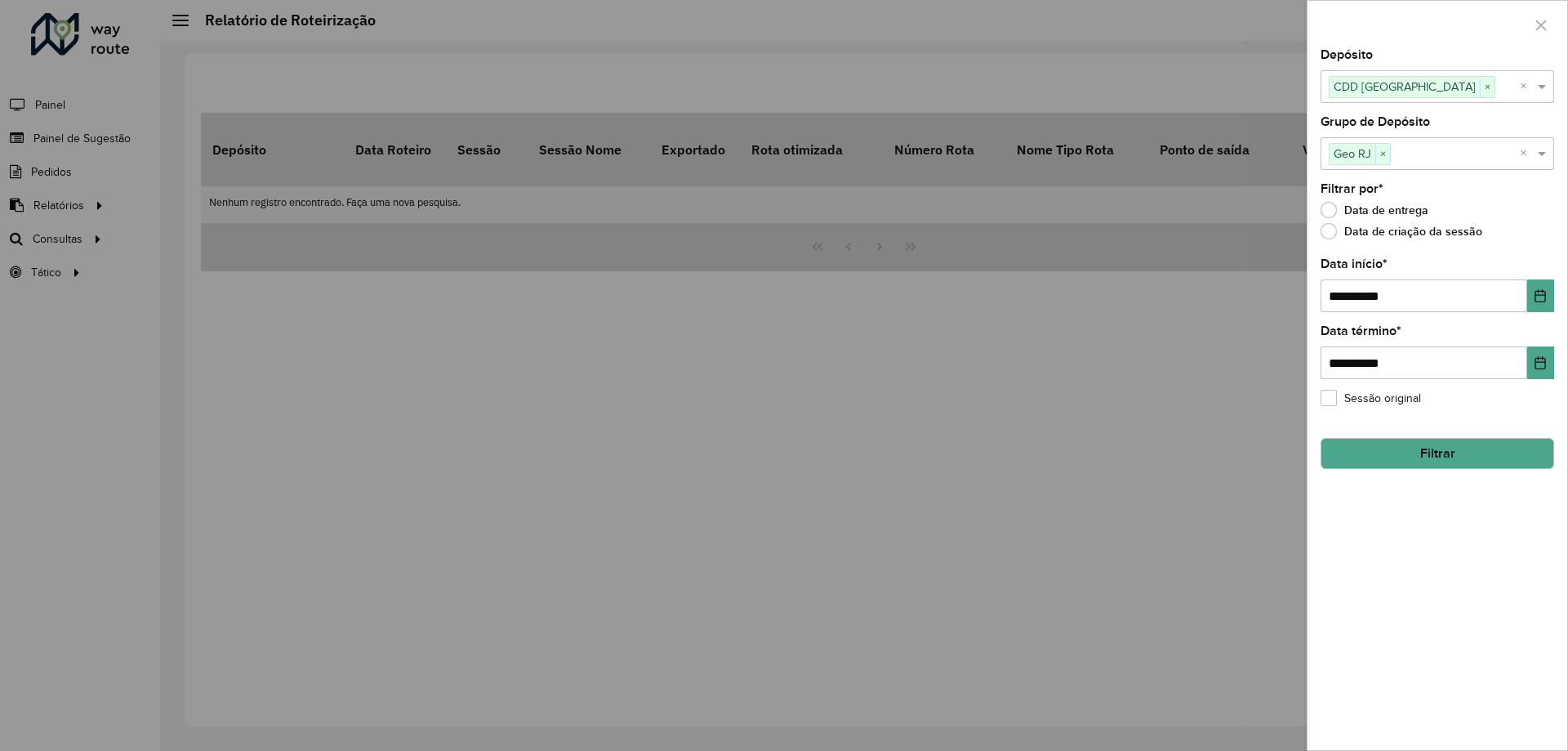
click at [1471, 450] on button "Filtrar" at bounding box center [1437, 453] width 234 height 31
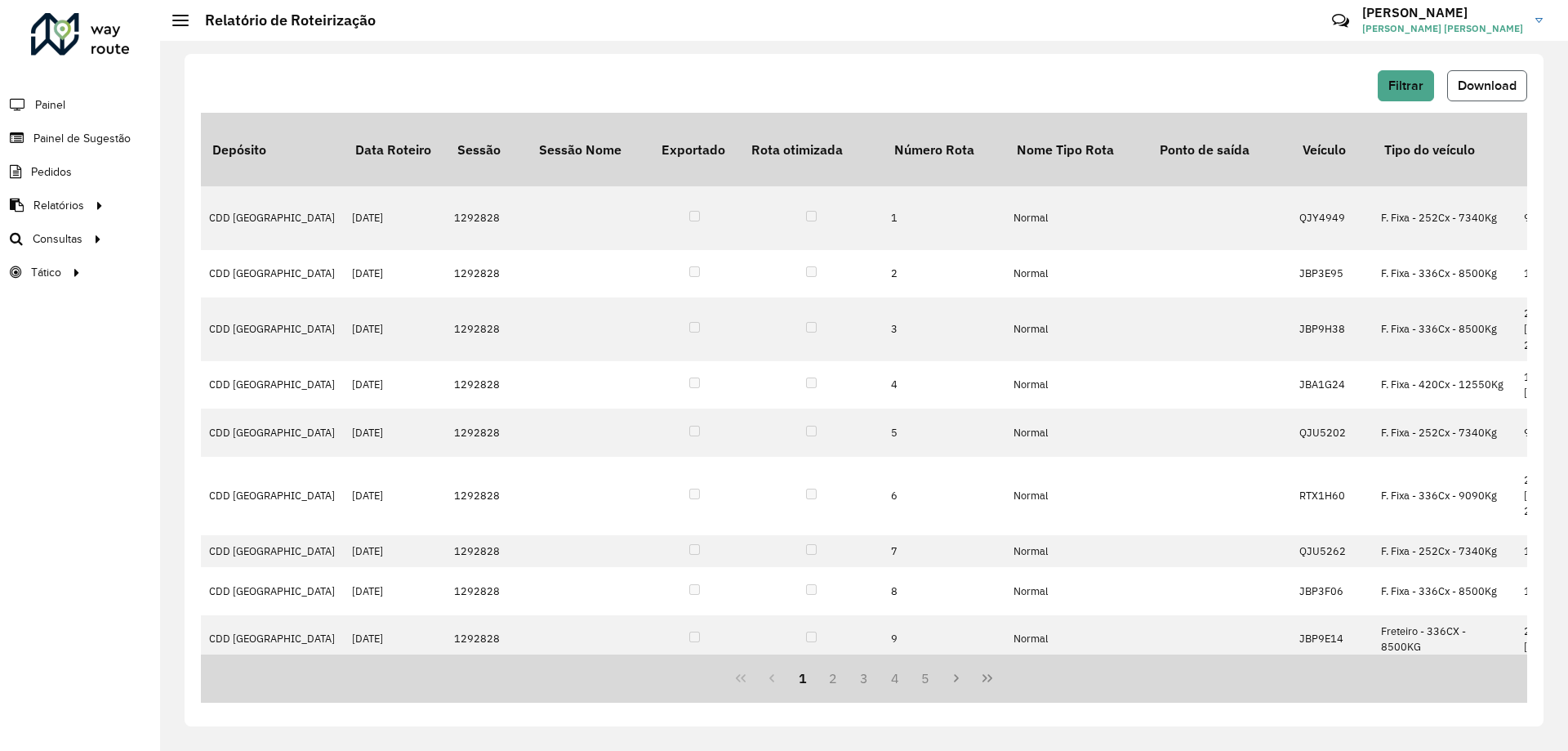
click at [1473, 88] on span "Download" at bounding box center [1487, 85] width 59 height 14
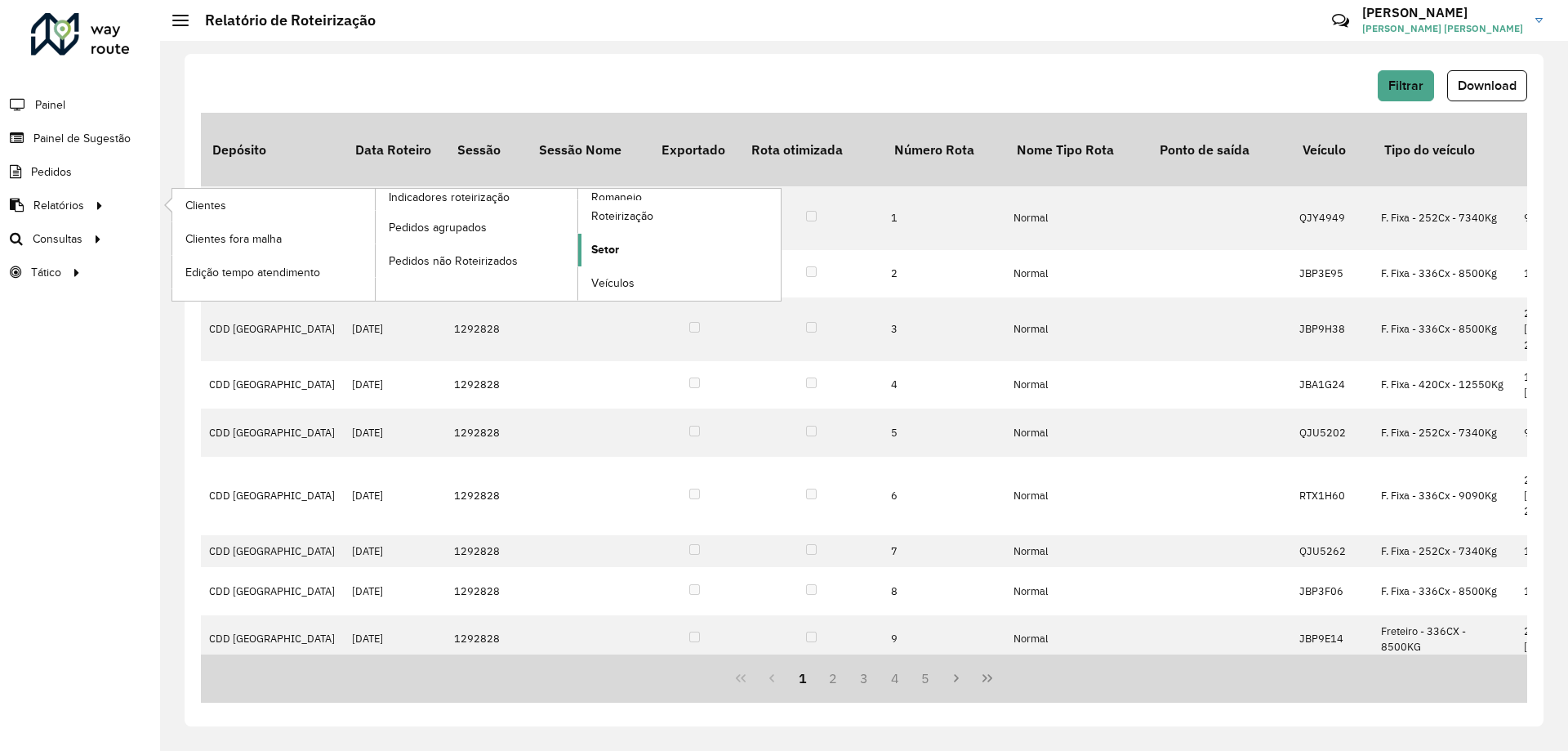
click at [578, 254] on link "Setor" at bounding box center [679, 250] width 202 height 32
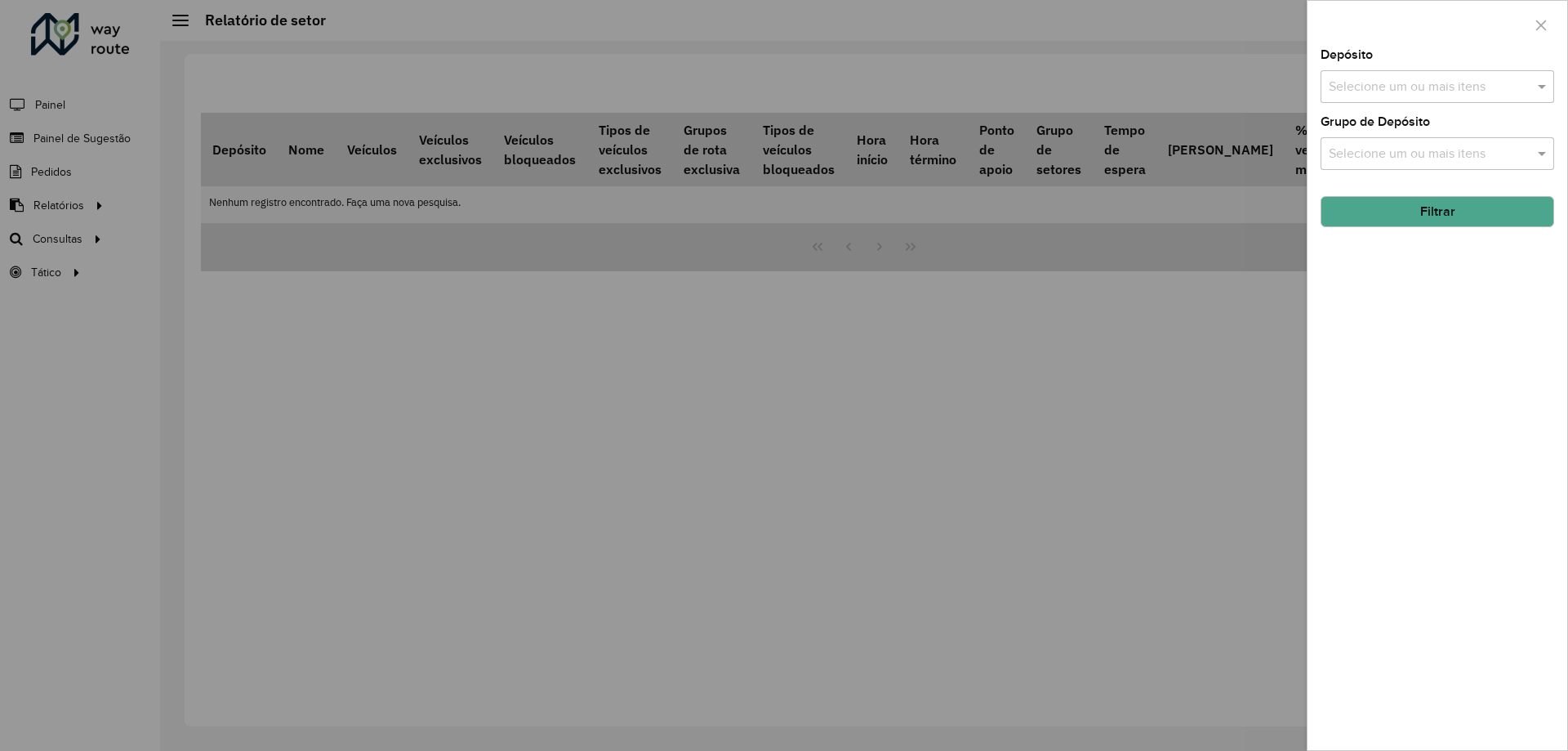
click at [1430, 80] on input "text" at bounding box center [1429, 87] width 209 height 20
click at [1382, 159] on div "CDD [GEOGRAPHIC_DATA]" at bounding box center [1437, 167] width 232 height 27
click at [1550, 91] on span at bounding box center [1544, 87] width 21 height 20
click at [1527, 136] on div "Grupo de Depósito Selecione um ou mais itens" at bounding box center [1437, 142] width 234 height 54
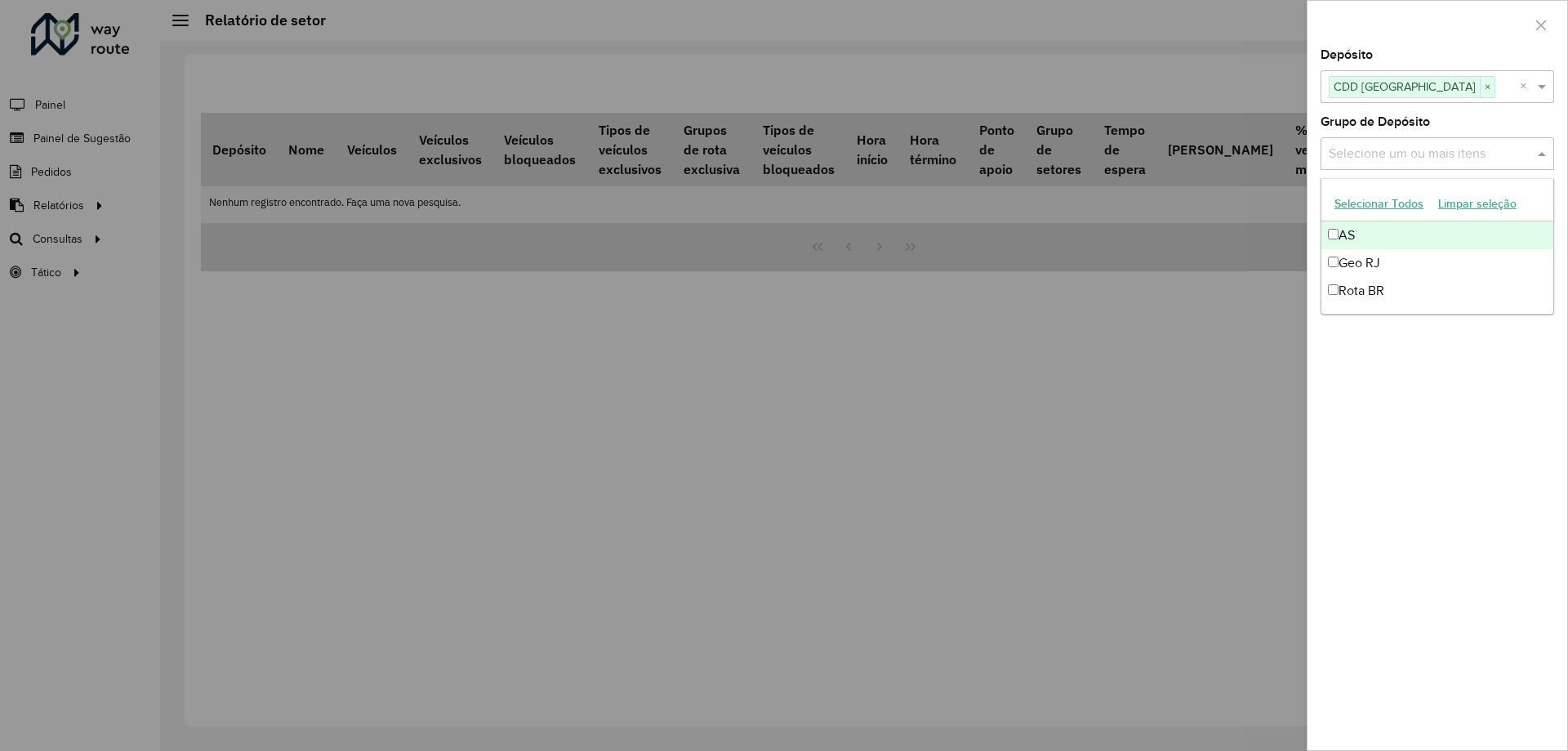
click at [1508, 164] on div "Selecione um ou mais itens" at bounding box center [1437, 153] width 234 height 32
click at [1396, 255] on div "Geo RJ" at bounding box center [1437, 262] width 232 height 27
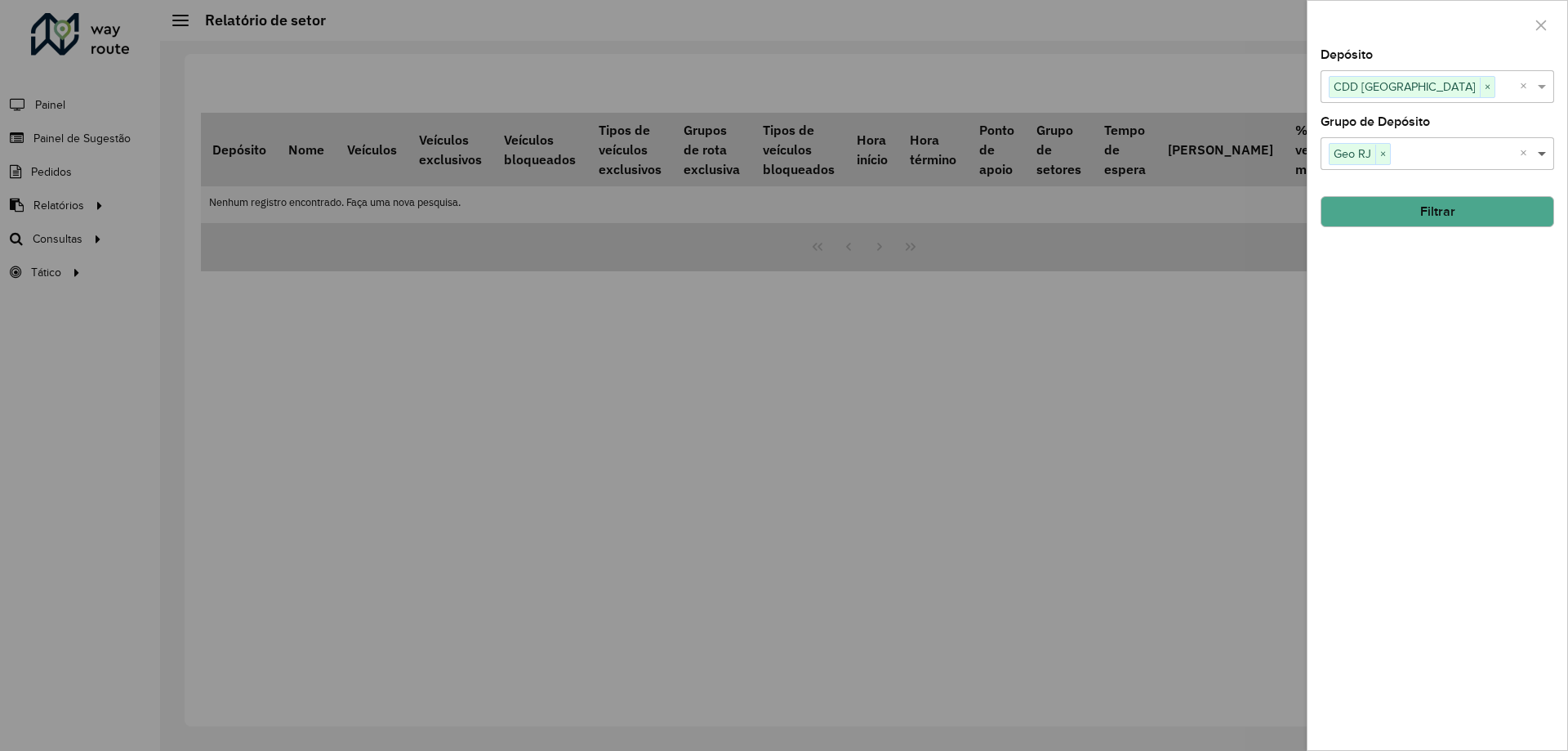
click at [1541, 153] on span at bounding box center [1544, 154] width 21 height 20
click at [1487, 207] on button "Filtrar" at bounding box center [1437, 211] width 234 height 31
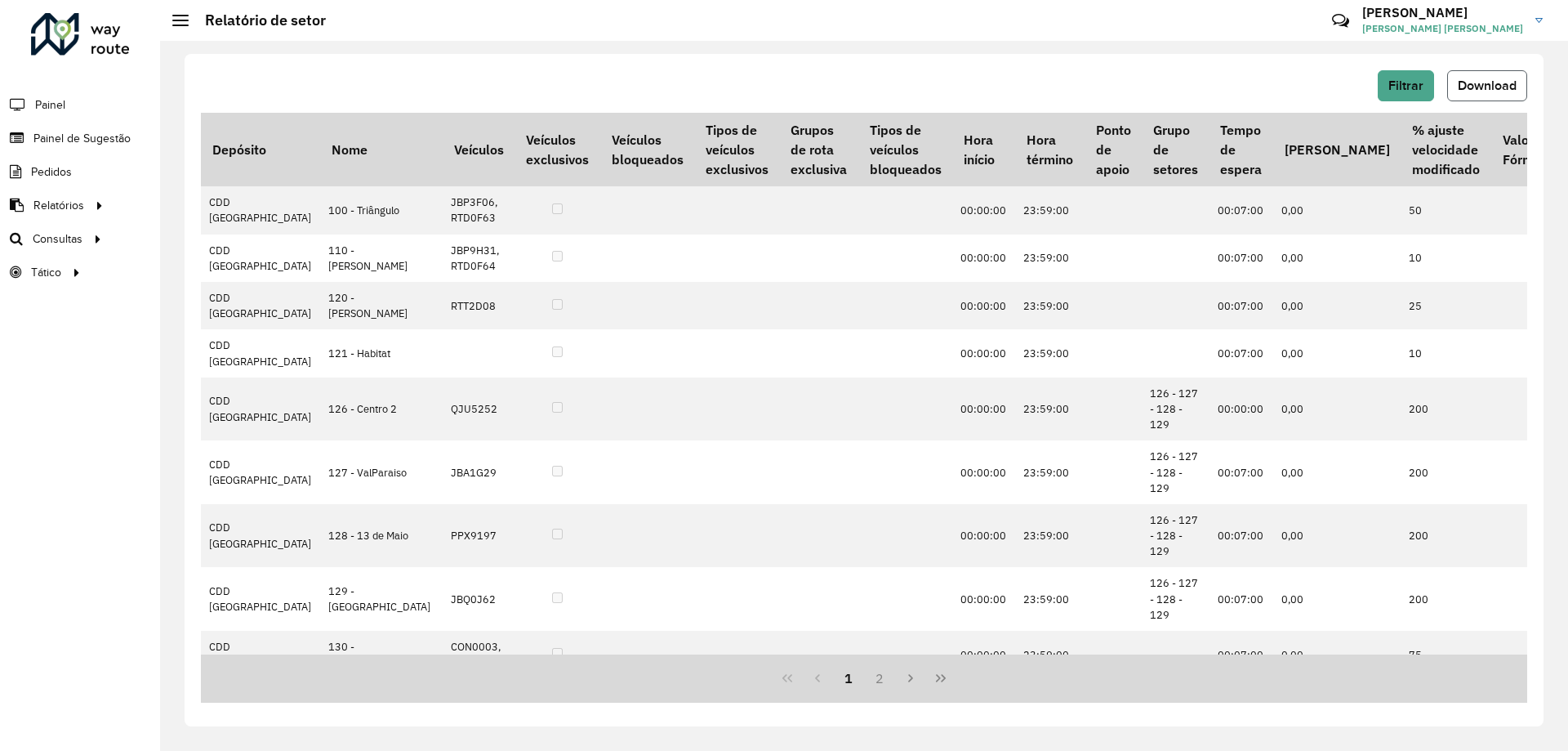
click at [1487, 80] on span "Download" at bounding box center [1487, 85] width 59 height 14
